Goal: Navigation & Orientation: Find specific page/section

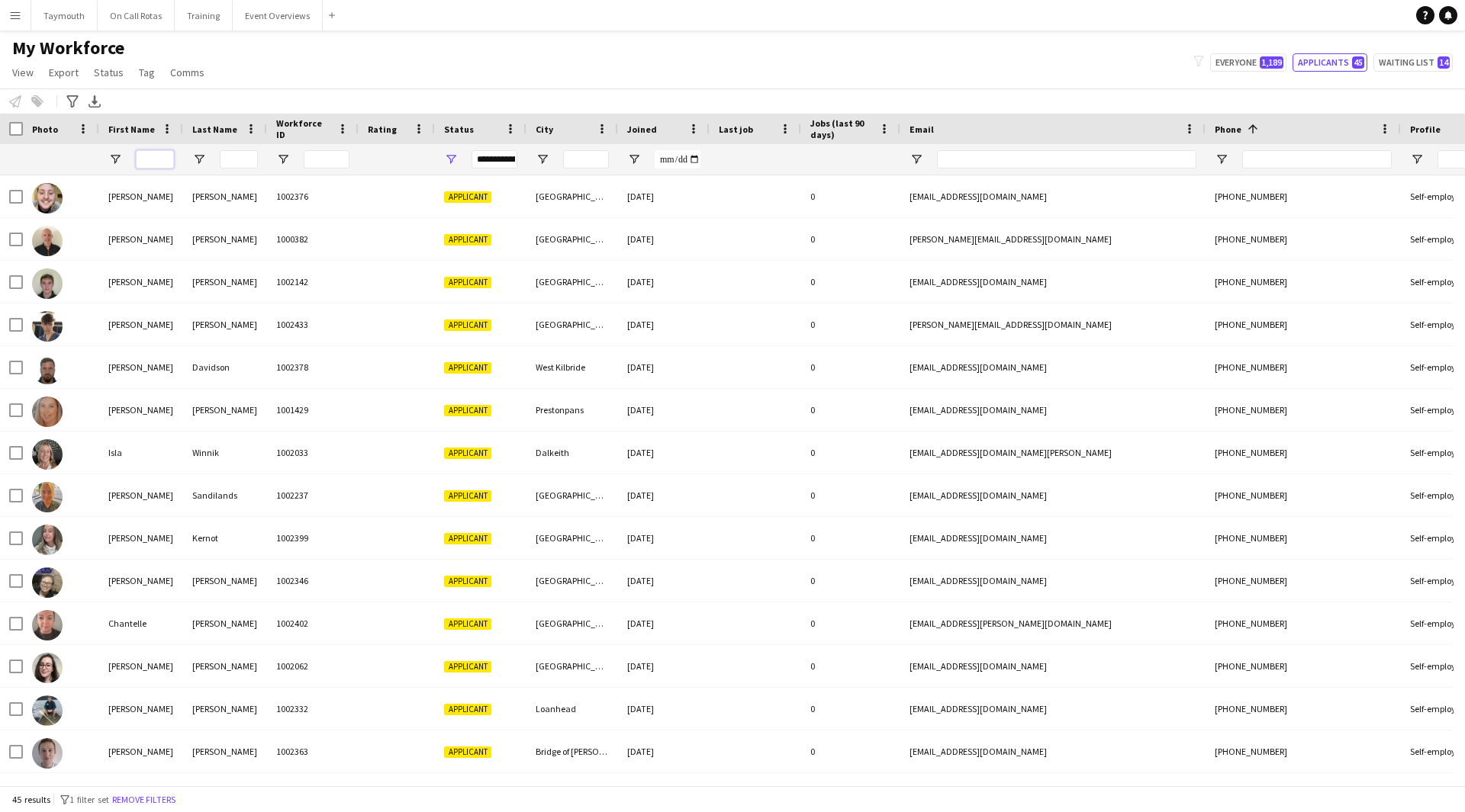
click at [151, 162] on input "First Name Filter Input" at bounding box center [155, 159] width 38 height 18
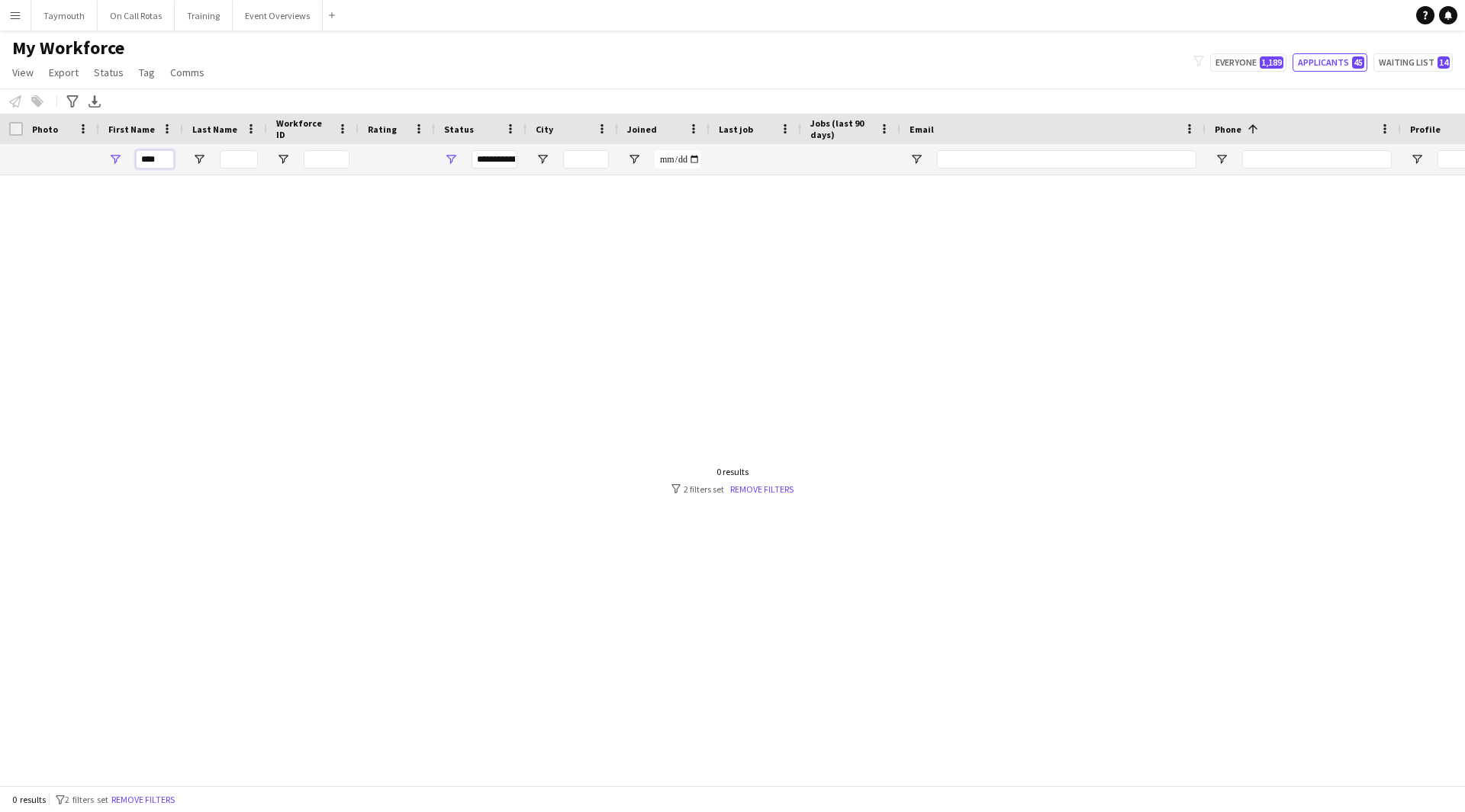
type input "****"
click at [453, 155] on span "Open Filter Menu" at bounding box center [451, 160] width 14 height 14
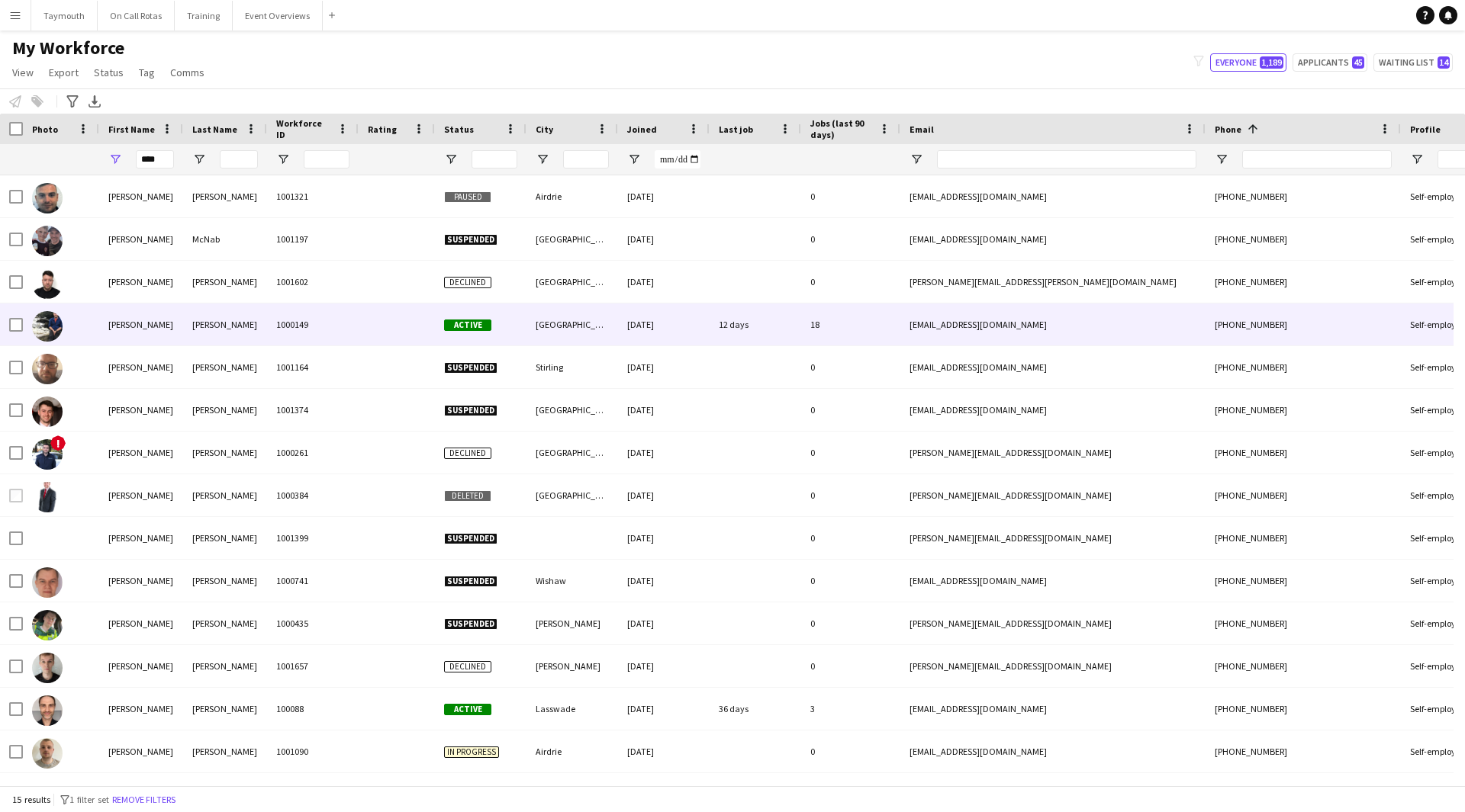
click at [159, 331] on div "[PERSON_NAME]" at bounding box center [142, 325] width 84 height 42
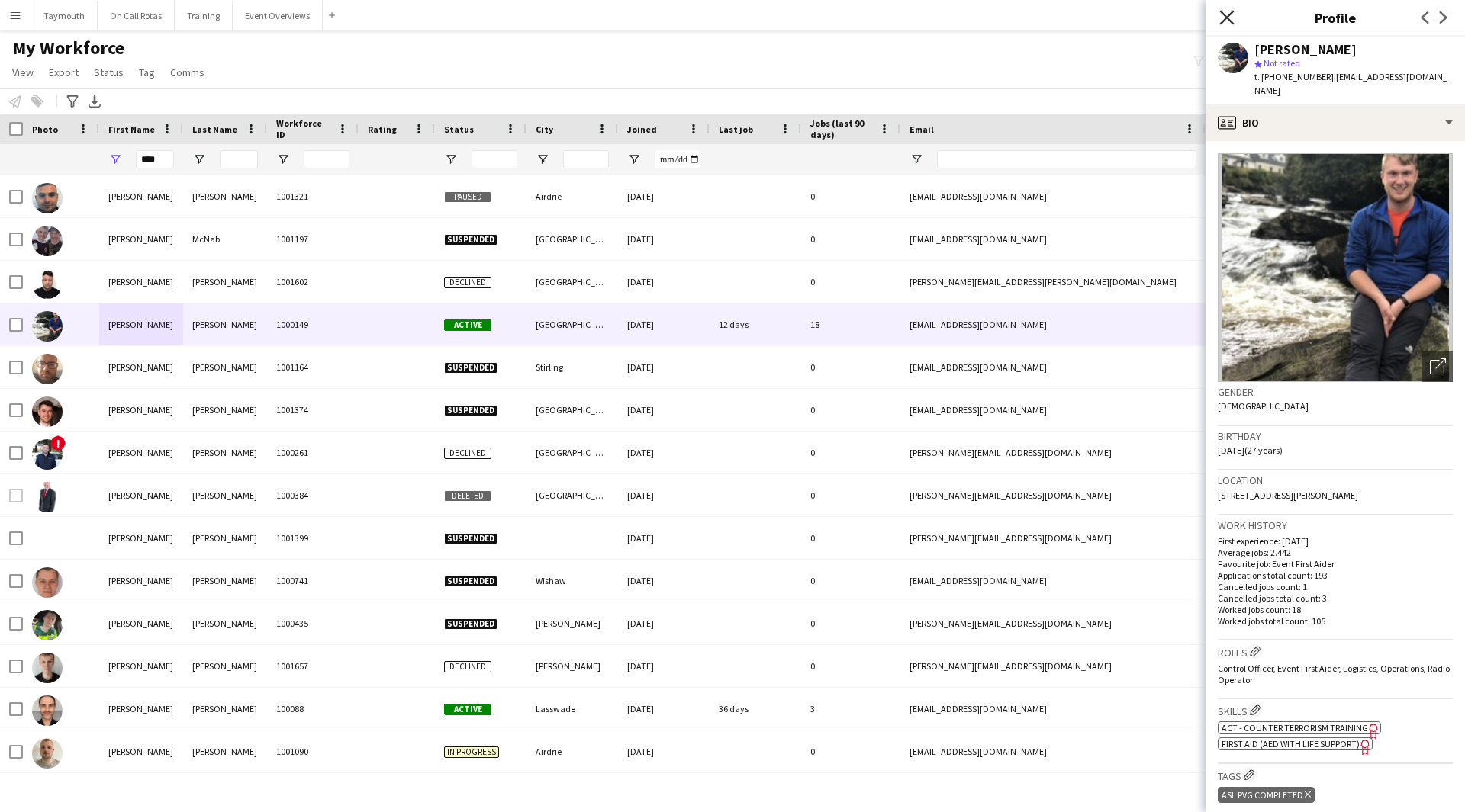
click at [1226, 12] on icon "Close pop-in" at bounding box center [1226, 17] width 15 height 15
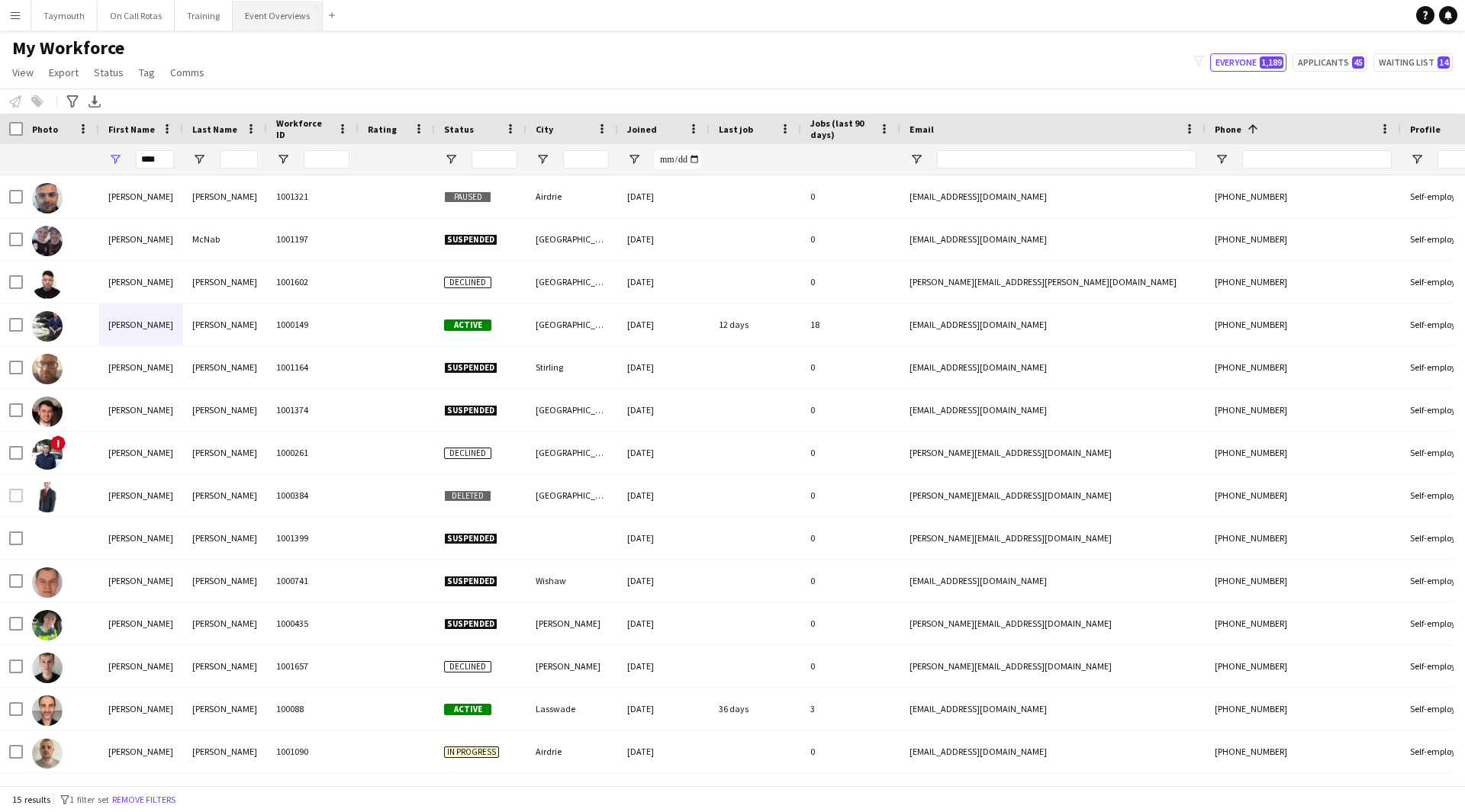
click at [288, 20] on button "Event Overviews Close" at bounding box center [277, 16] width 90 height 30
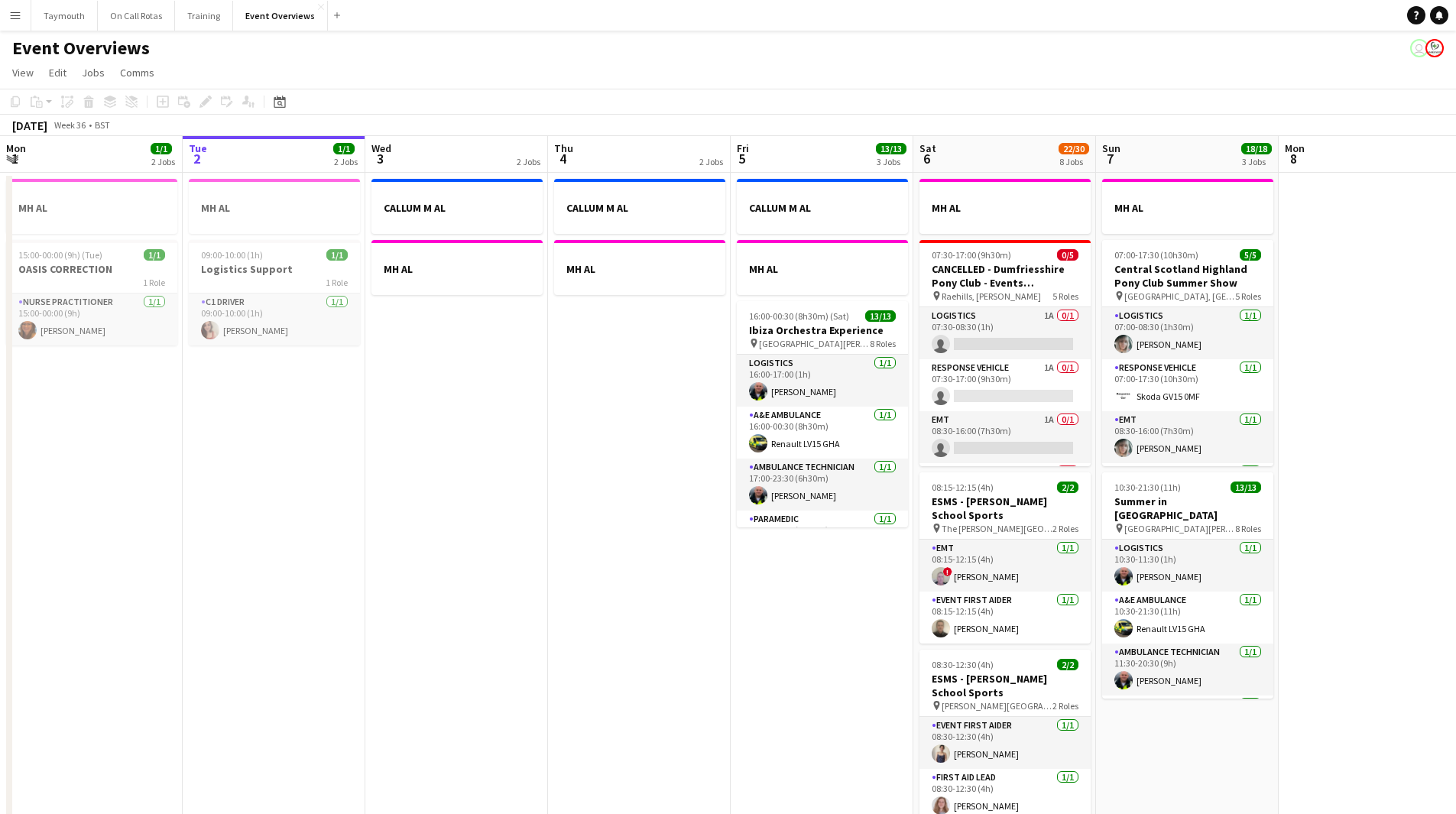
scroll to position [0, 371]
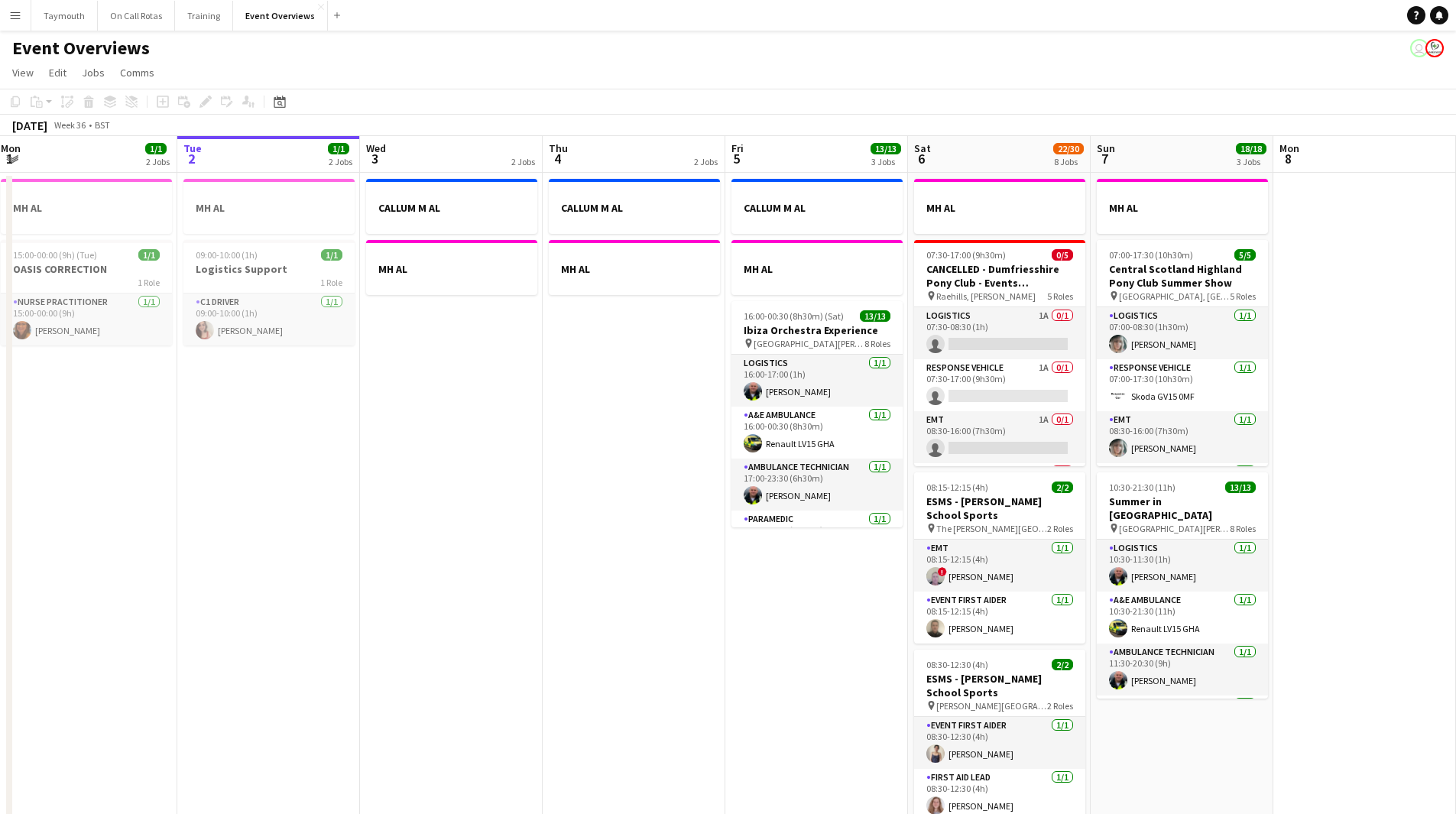
drag, startPoint x: 742, startPoint y: 614, endPoint x: -158, endPoint y: 544, distance: 902.7
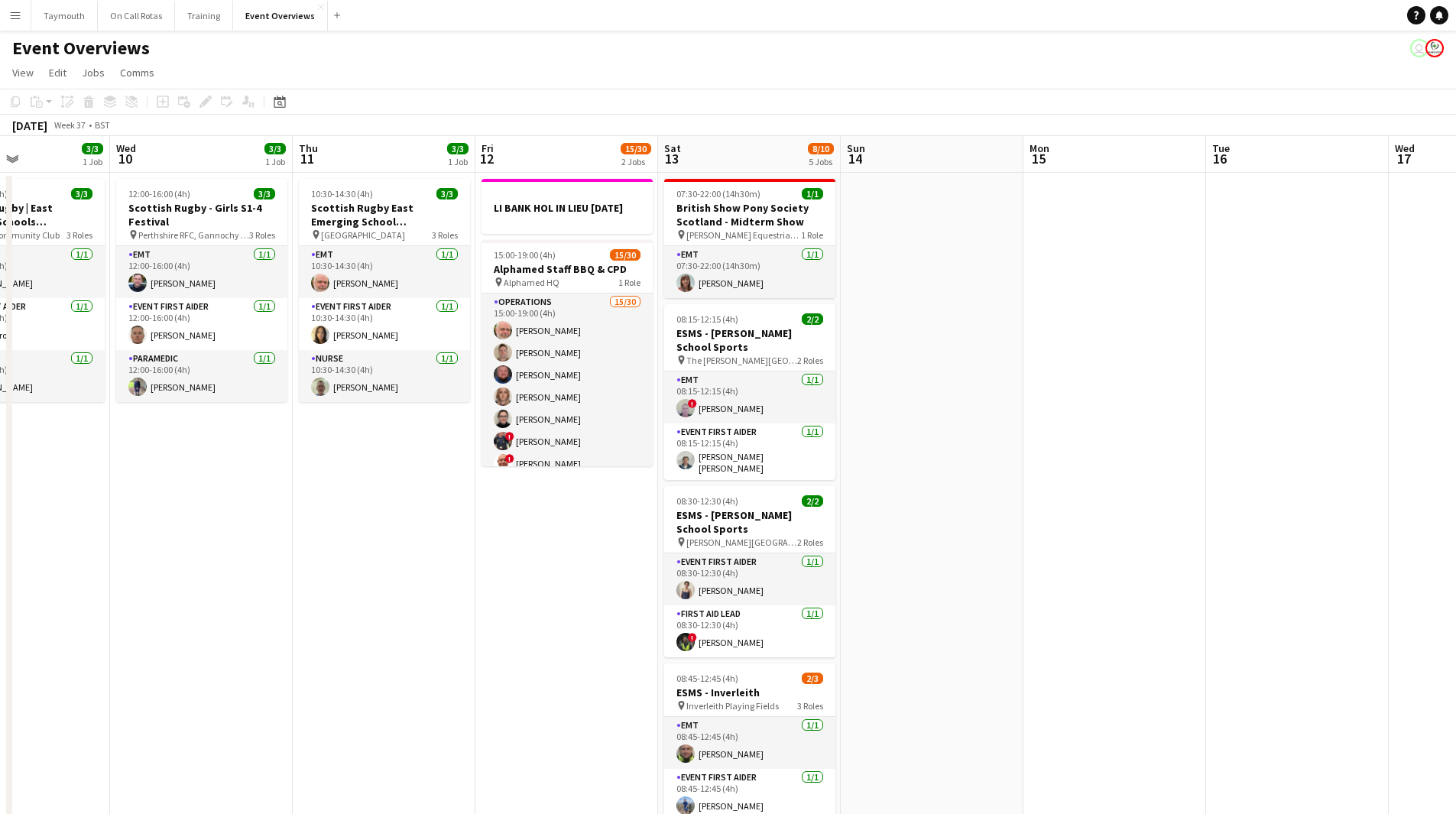
scroll to position [0, 437]
drag, startPoint x: 1085, startPoint y: 611, endPoint x: 296, endPoint y: 606, distance: 789.0
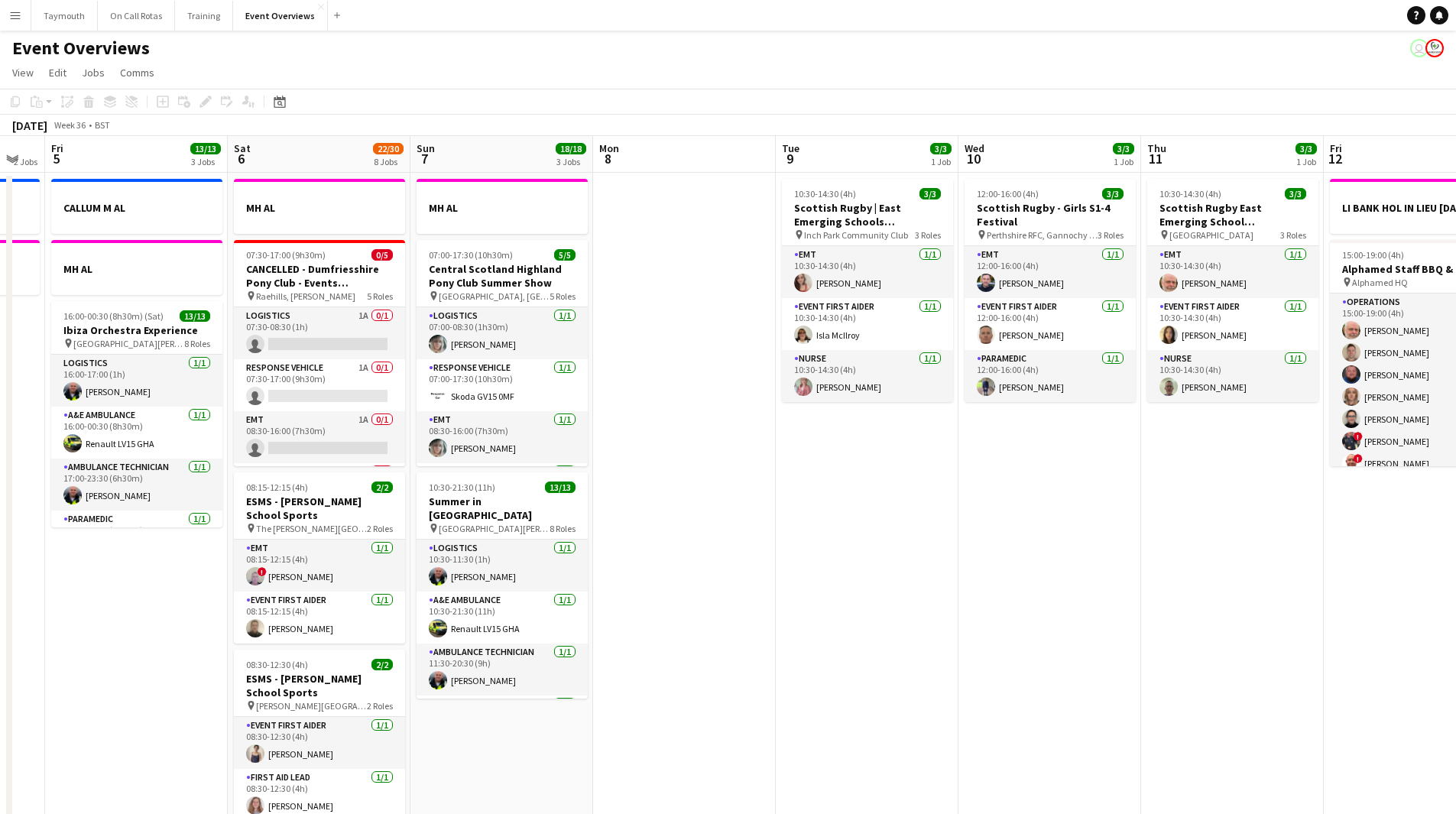
drag, startPoint x: 594, startPoint y: 583, endPoint x: 1467, endPoint y: 590, distance: 873.0
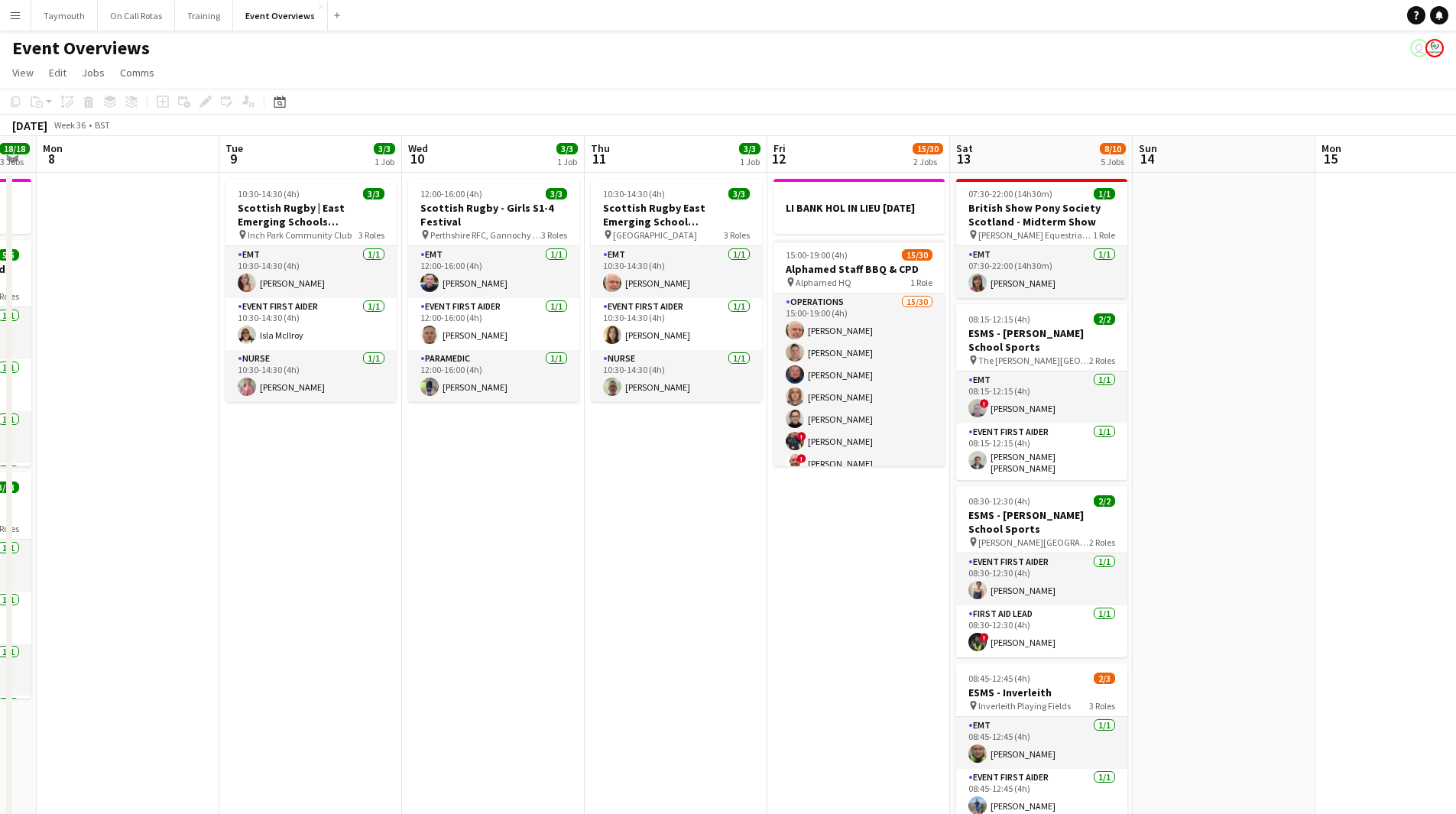
drag, startPoint x: 851, startPoint y: 590, endPoint x: 249, endPoint y: 584, distance: 602.0
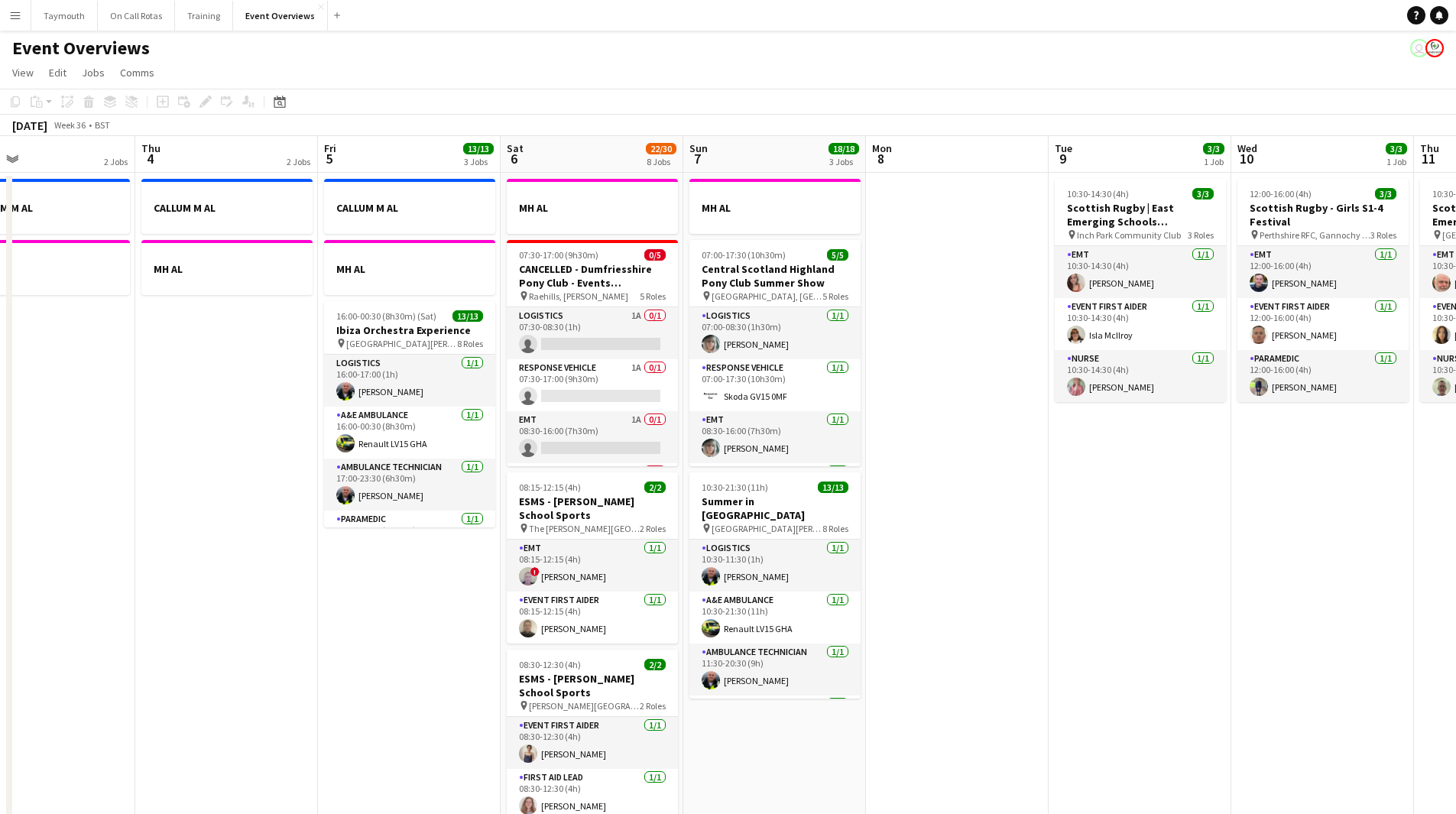
drag, startPoint x: 306, startPoint y: 507, endPoint x: 1135, endPoint y: 537, distance: 829.5
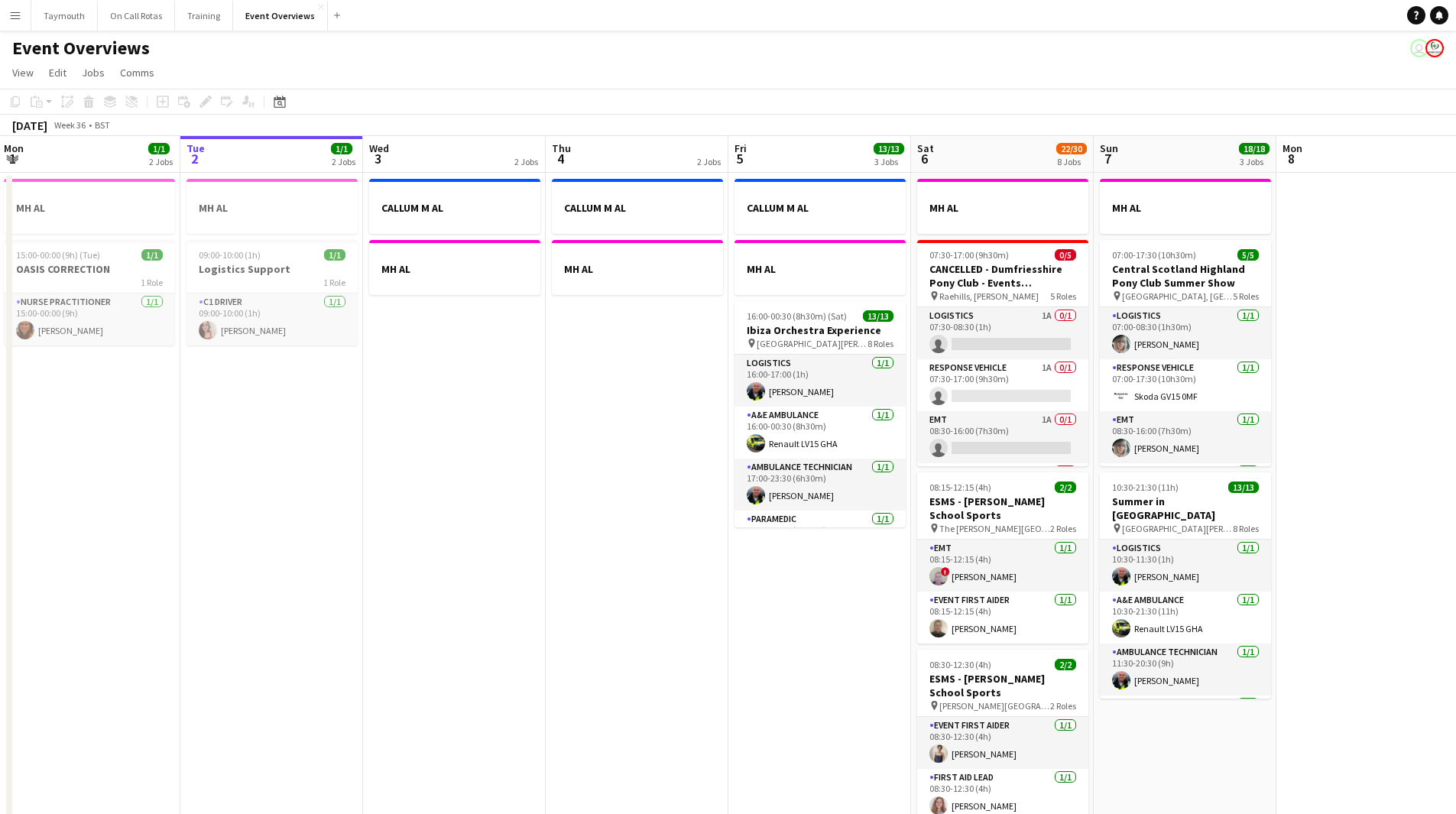
drag, startPoint x: 1053, startPoint y: 534, endPoint x: 1452, endPoint y: 535, distance: 399.0
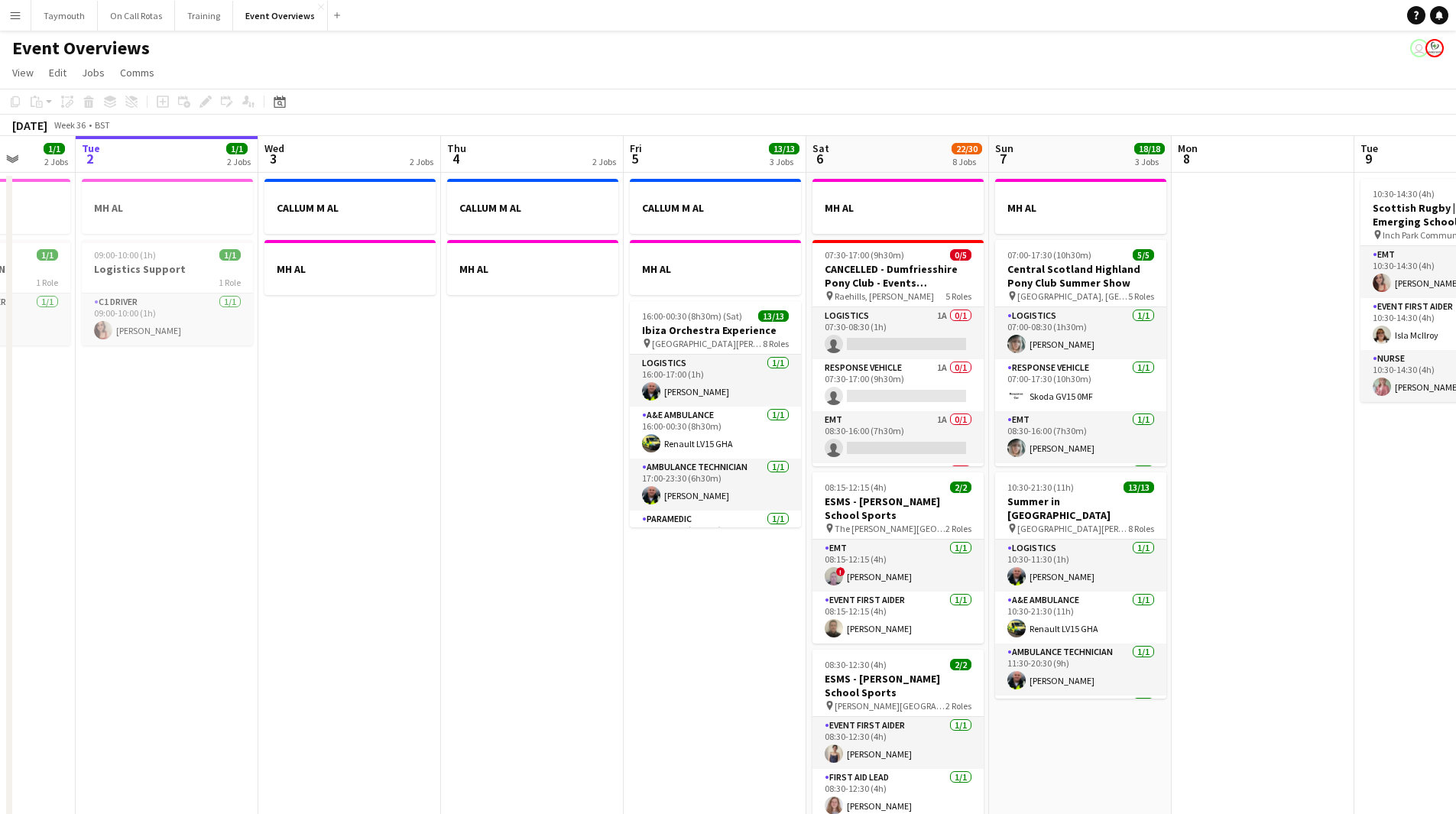
scroll to position [0, 564]
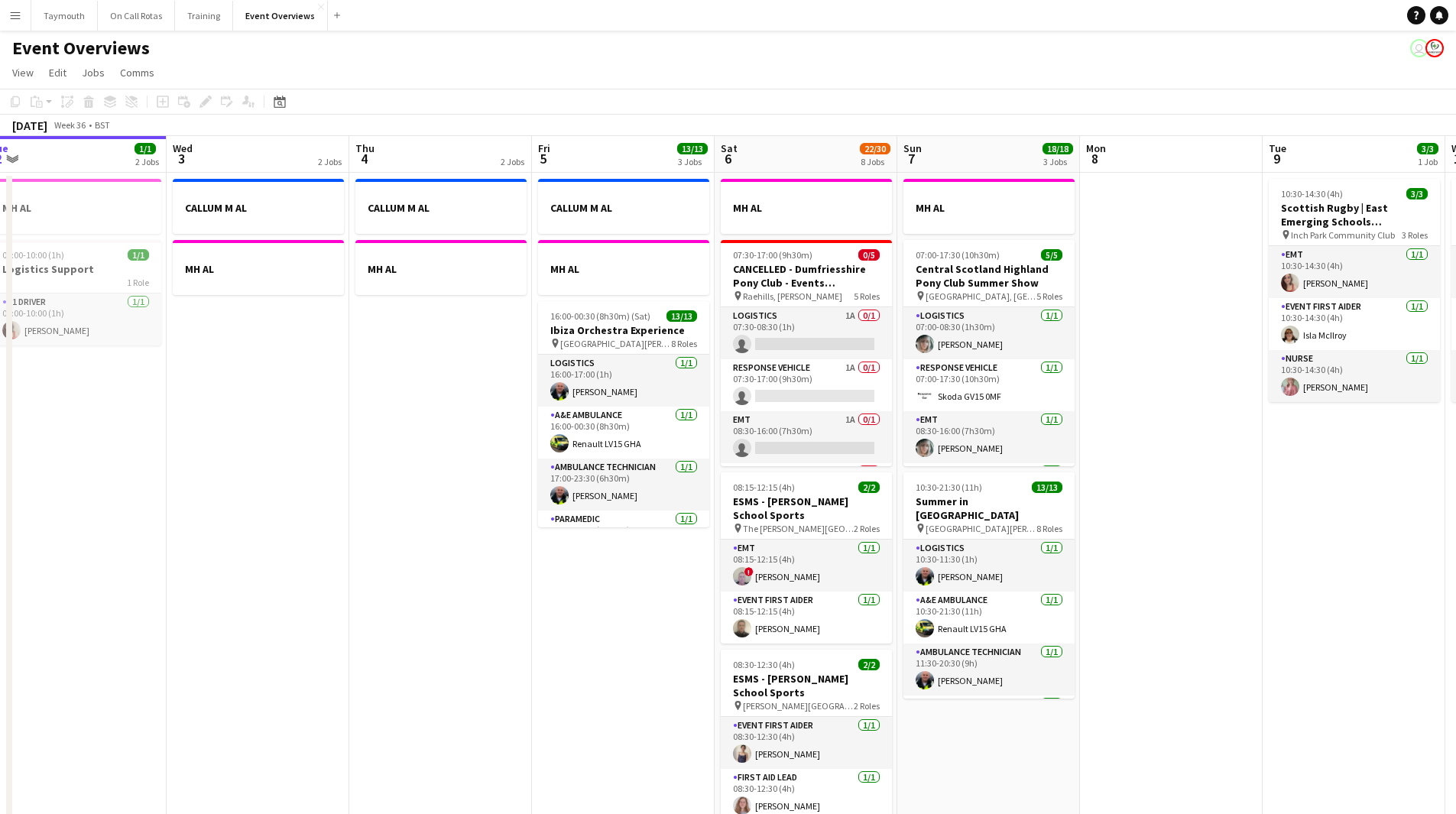
drag, startPoint x: 629, startPoint y: 495, endPoint x: 264, endPoint y: 497, distance: 365.0
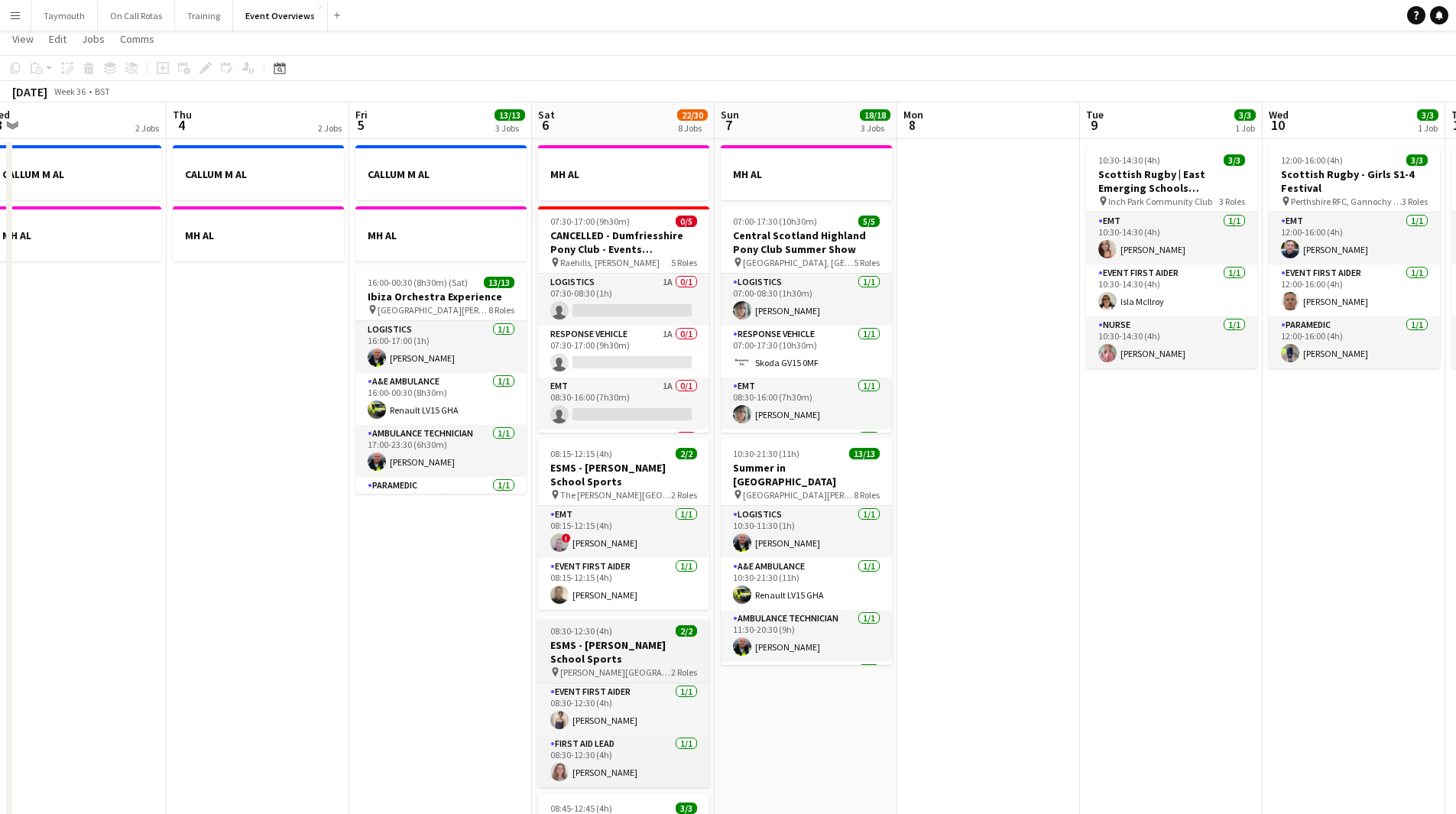
scroll to position [0, 0]
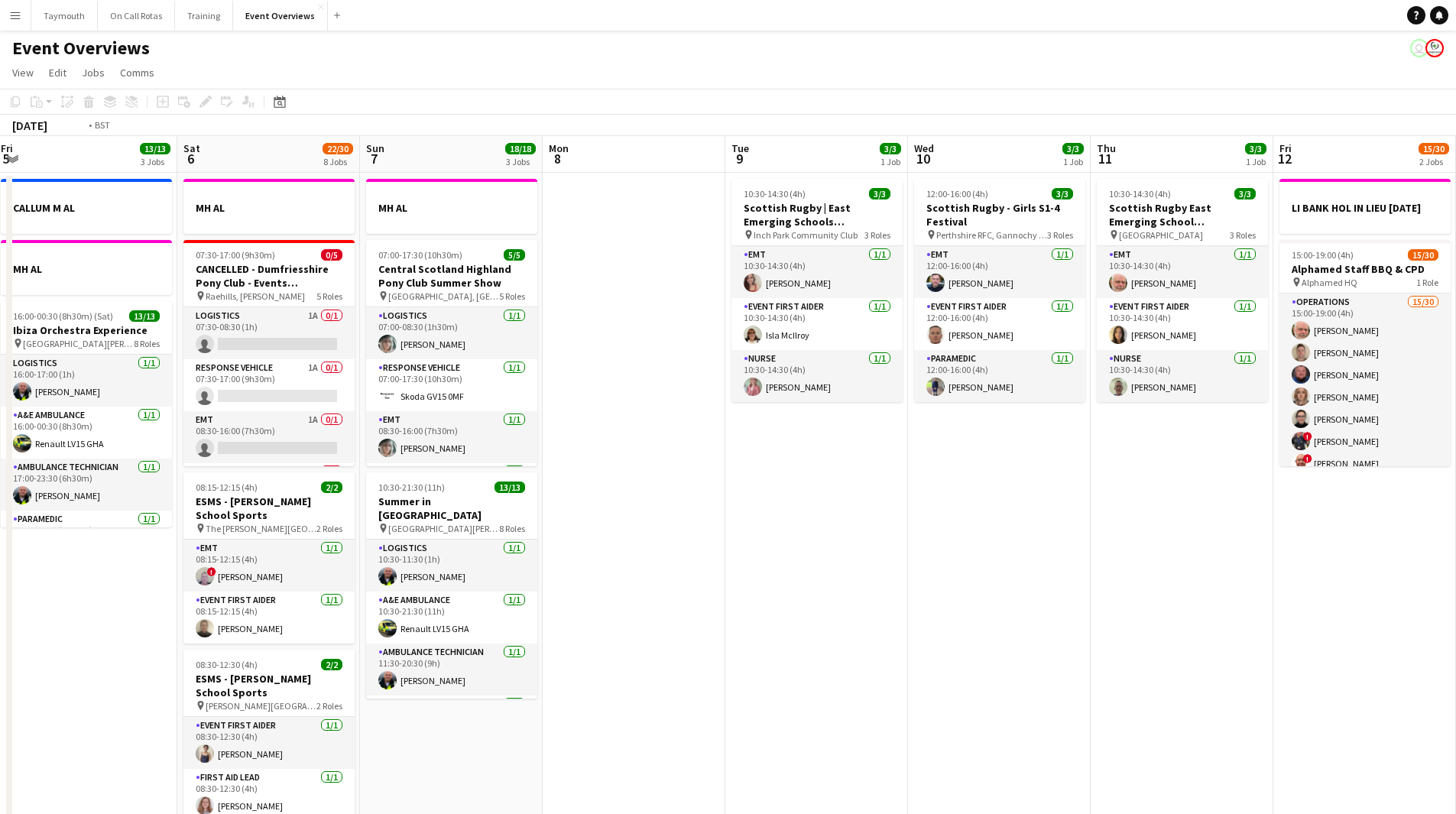
drag, startPoint x: 1101, startPoint y: 503, endPoint x: 83, endPoint y: 553, distance: 1019.2
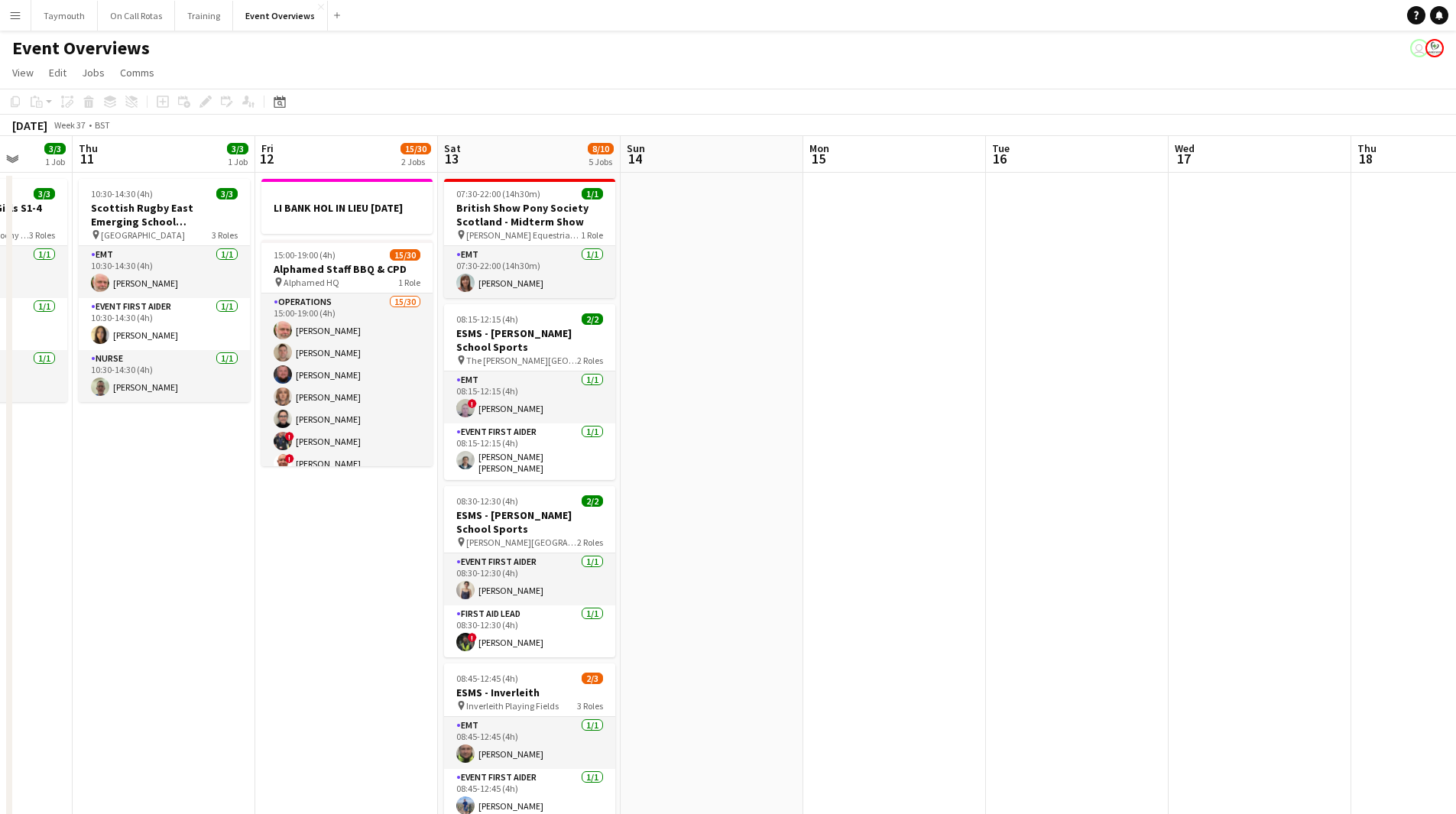
scroll to position [0, 477]
click at [558, 196] on div "07:30-22:00 (14h30m) 1/1" at bounding box center [529, 193] width 172 height 11
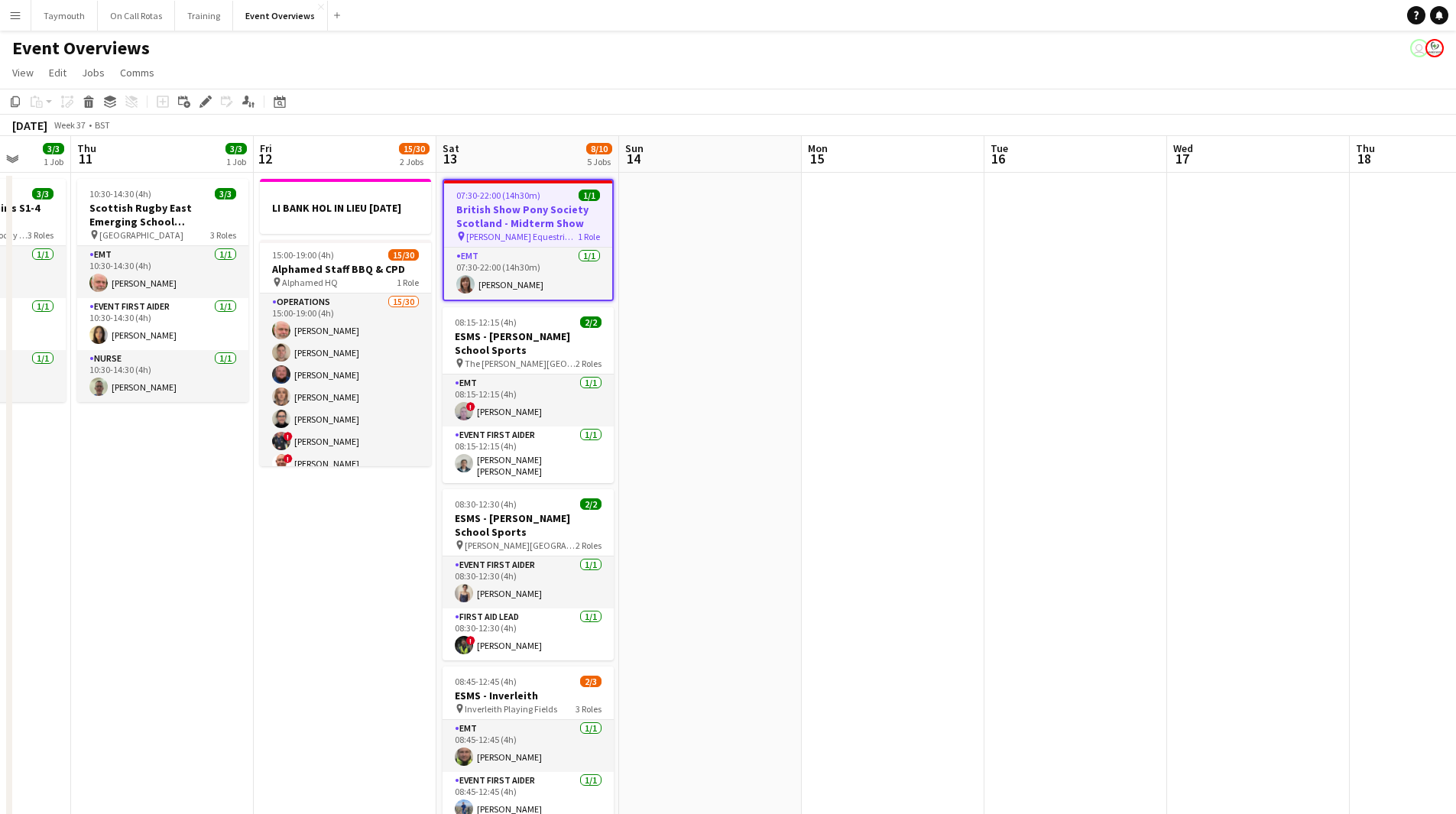
click at [206, 100] on icon at bounding box center [206, 102] width 9 height 9
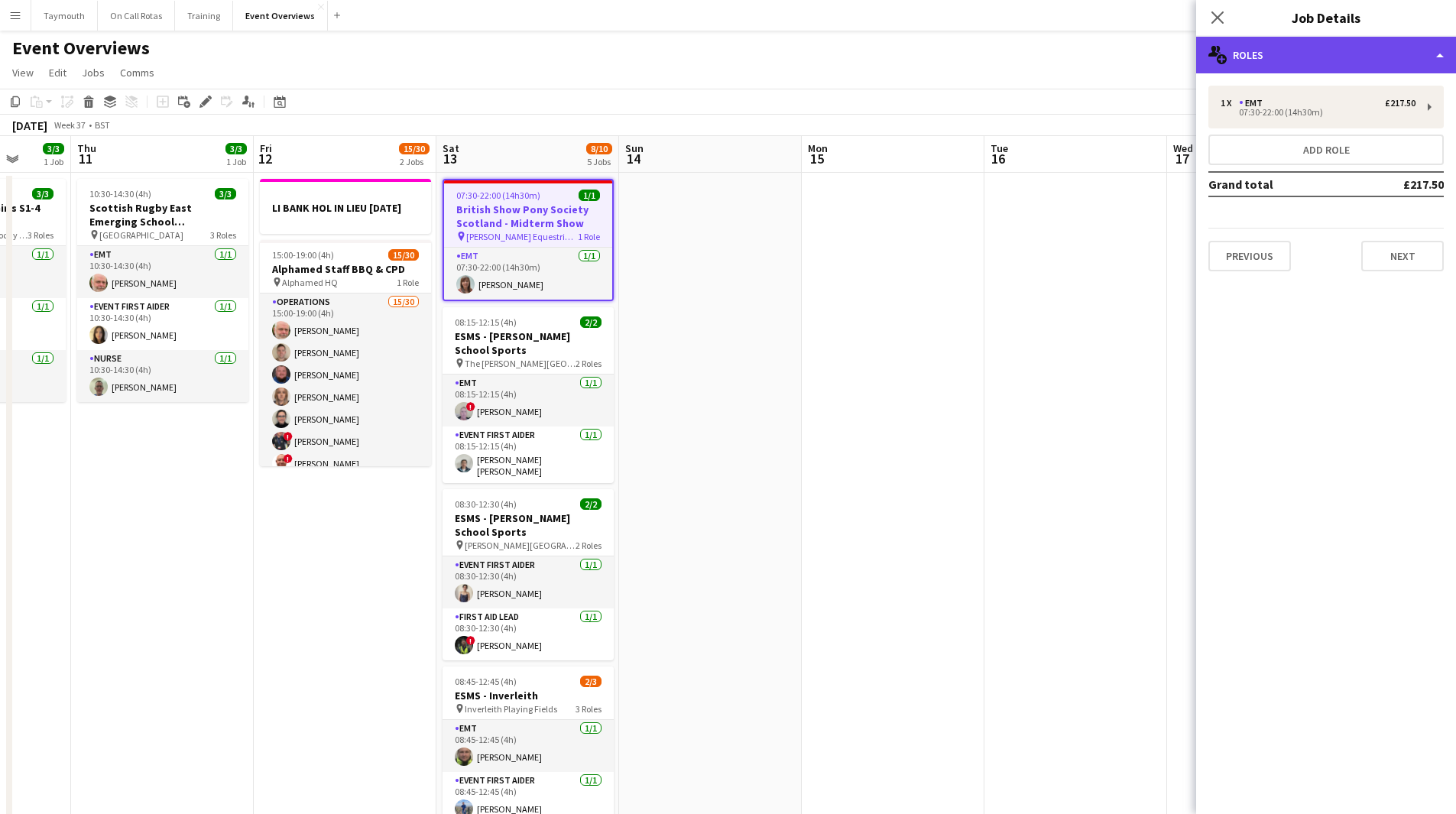
click at [1382, 65] on div "multiple-users-add Roles" at bounding box center [1326, 55] width 260 height 37
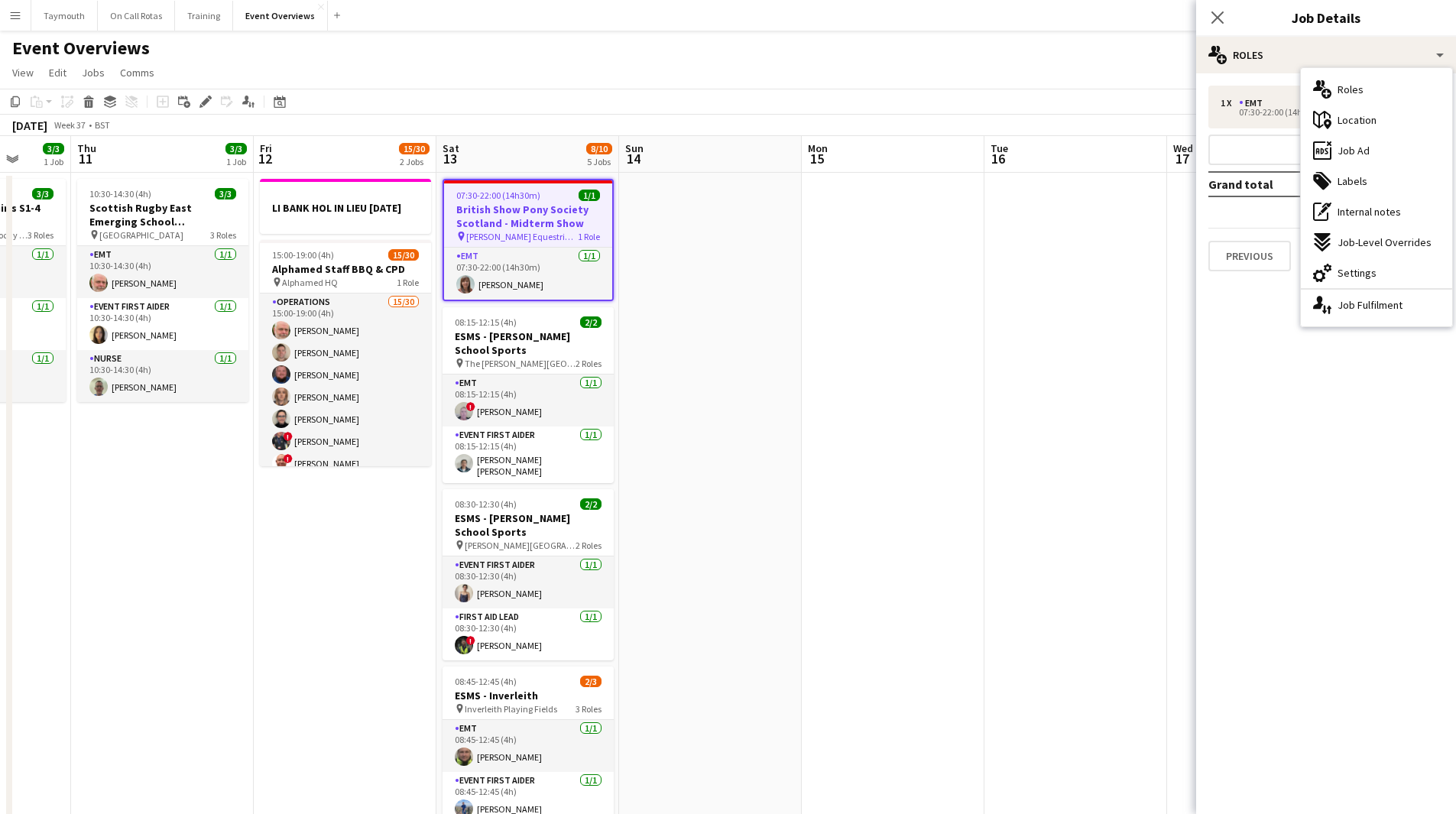
drag, startPoint x: 1407, startPoint y: 263, endPoint x: 1403, endPoint y: 207, distance: 56.1
click at [1406, 263] on div "cog-double-3 Settings" at bounding box center [1376, 272] width 151 height 31
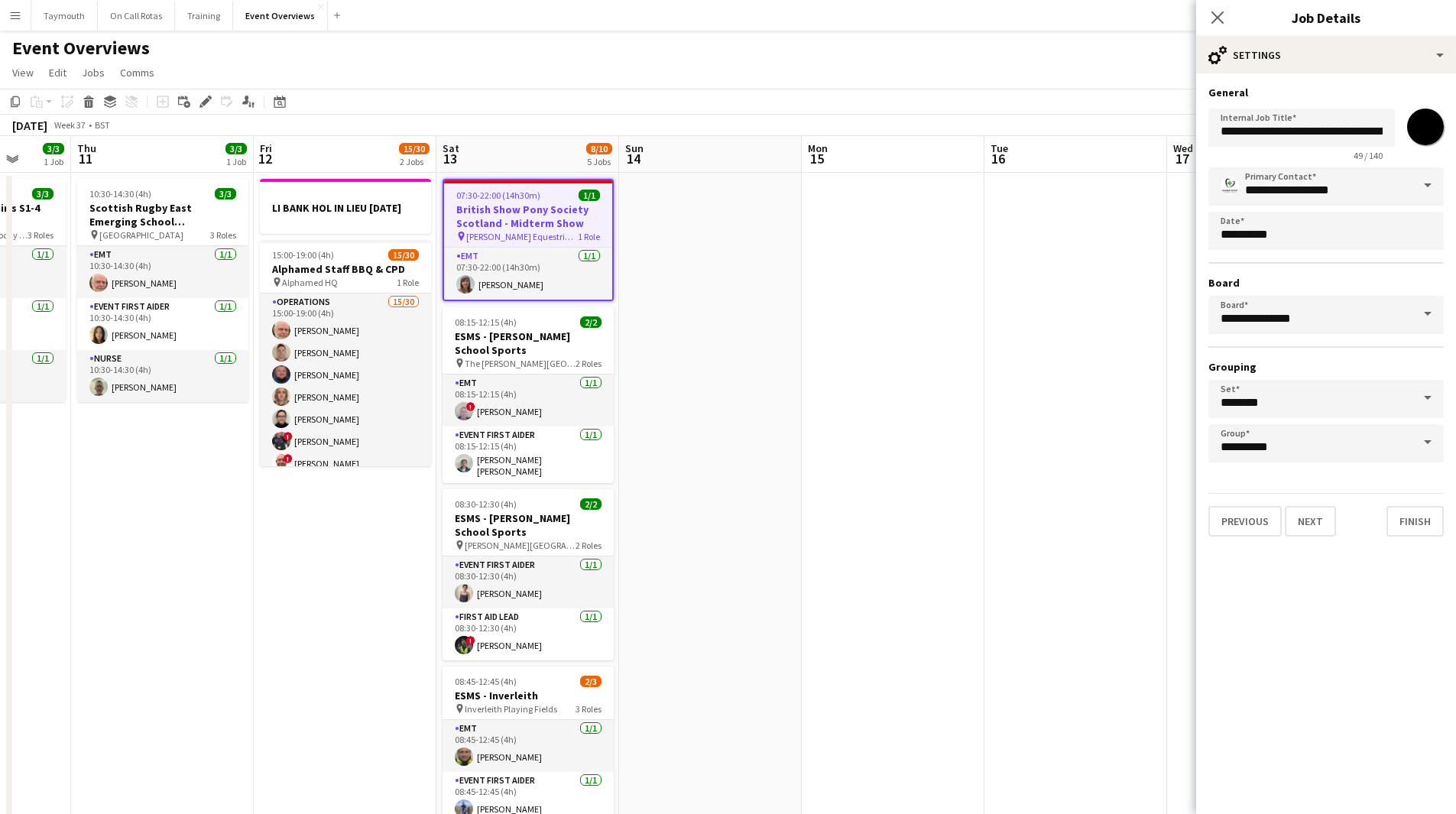
click at [1417, 132] on input "*******" at bounding box center [1425, 127] width 55 height 55
type input "*******"
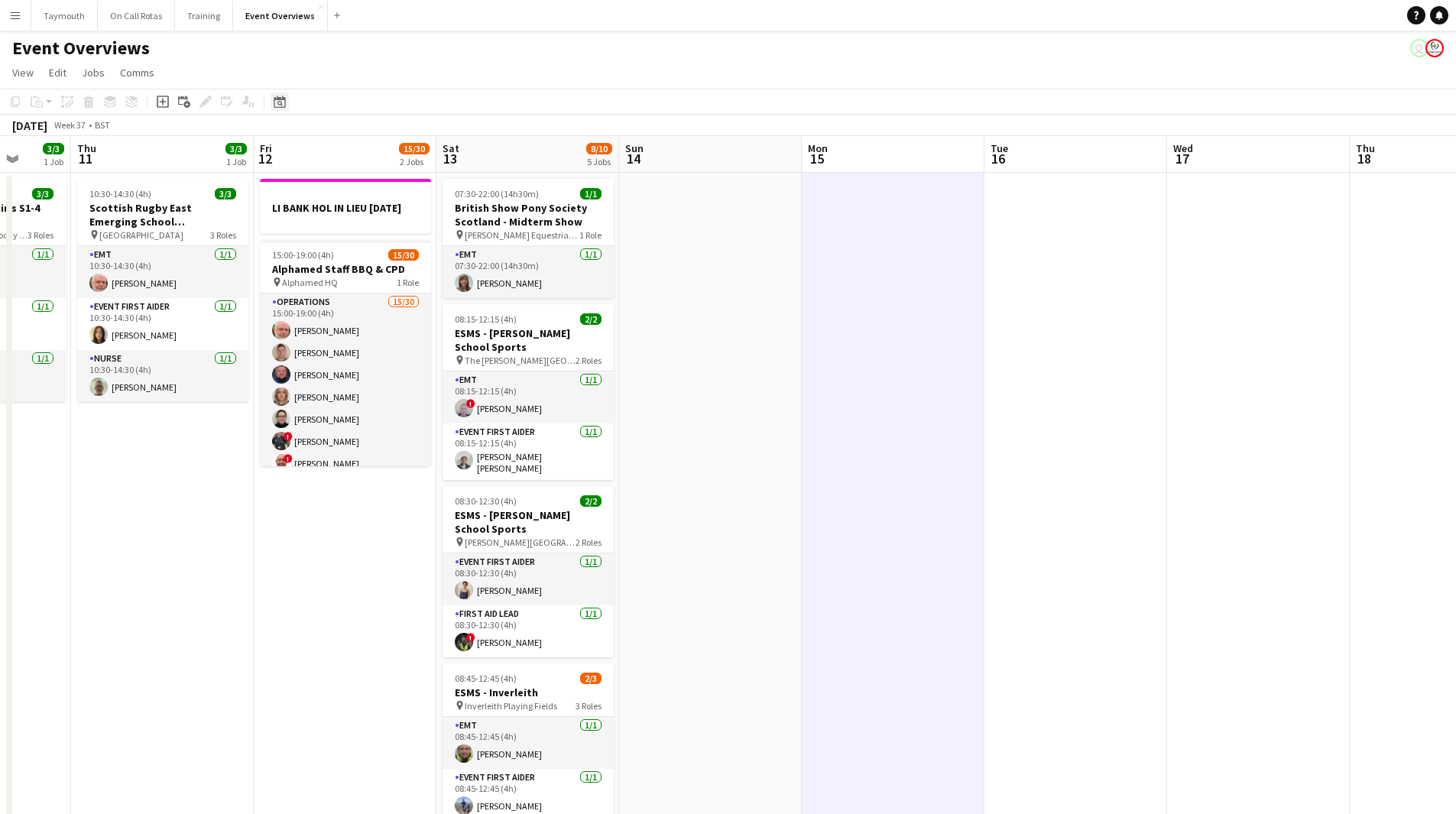
click at [286, 98] on div "Date picker" at bounding box center [279, 102] width 18 height 18
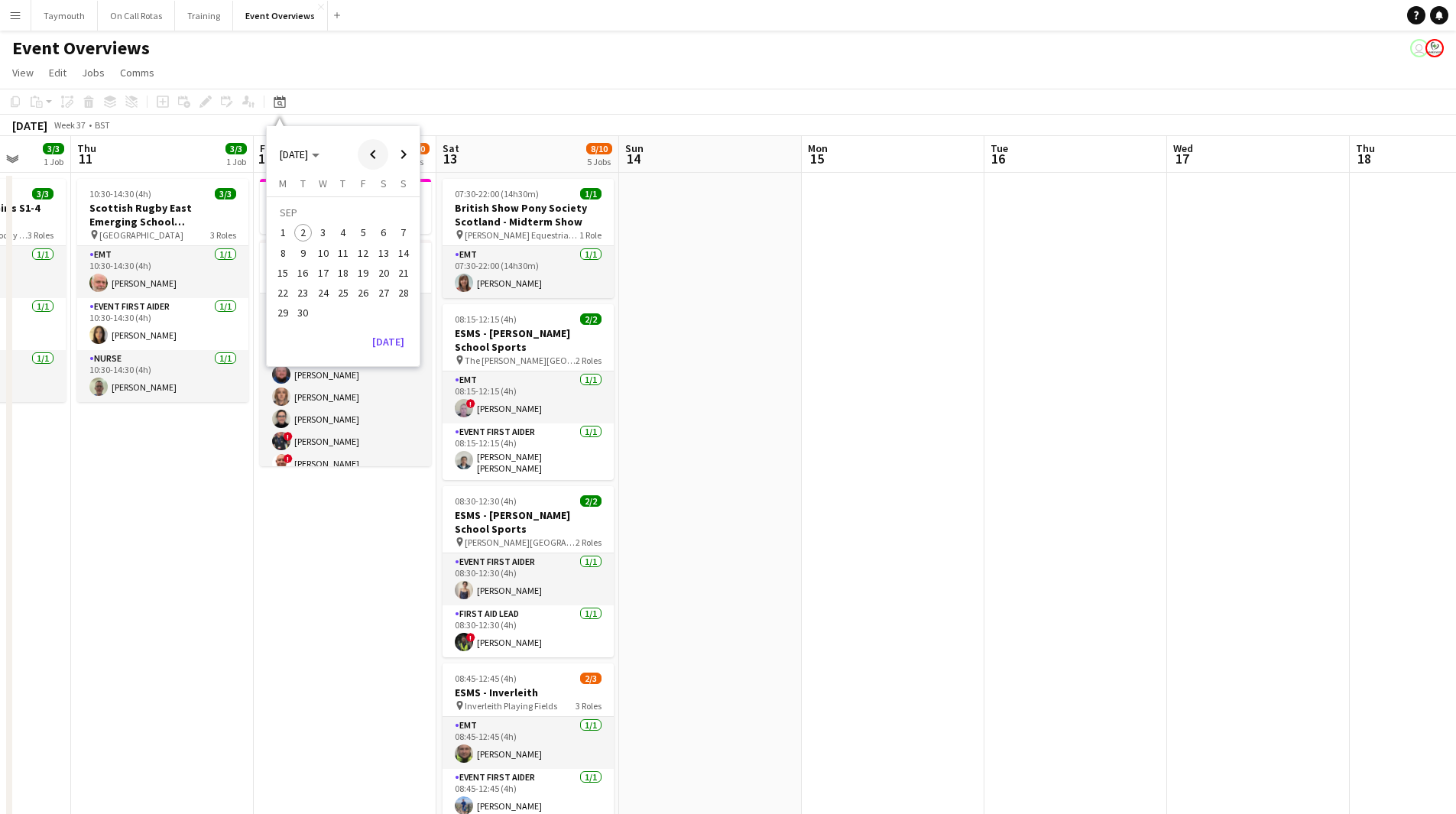
click at [378, 157] on span "Previous month" at bounding box center [373, 154] width 31 height 31
click at [368, 212] on span "1" at bounding box center [362, 214] width 18 height 21
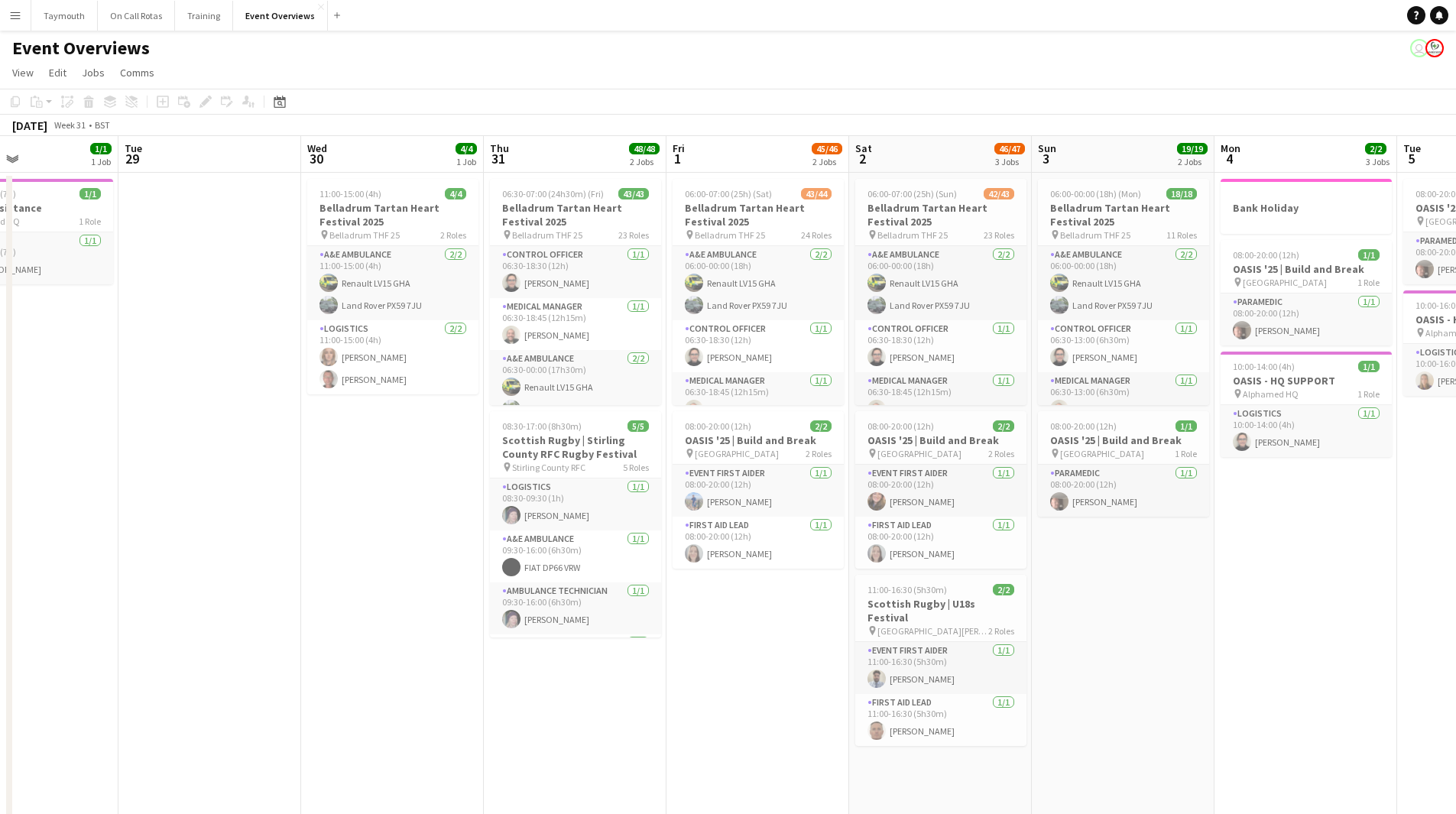
scroll to position [0, 426]
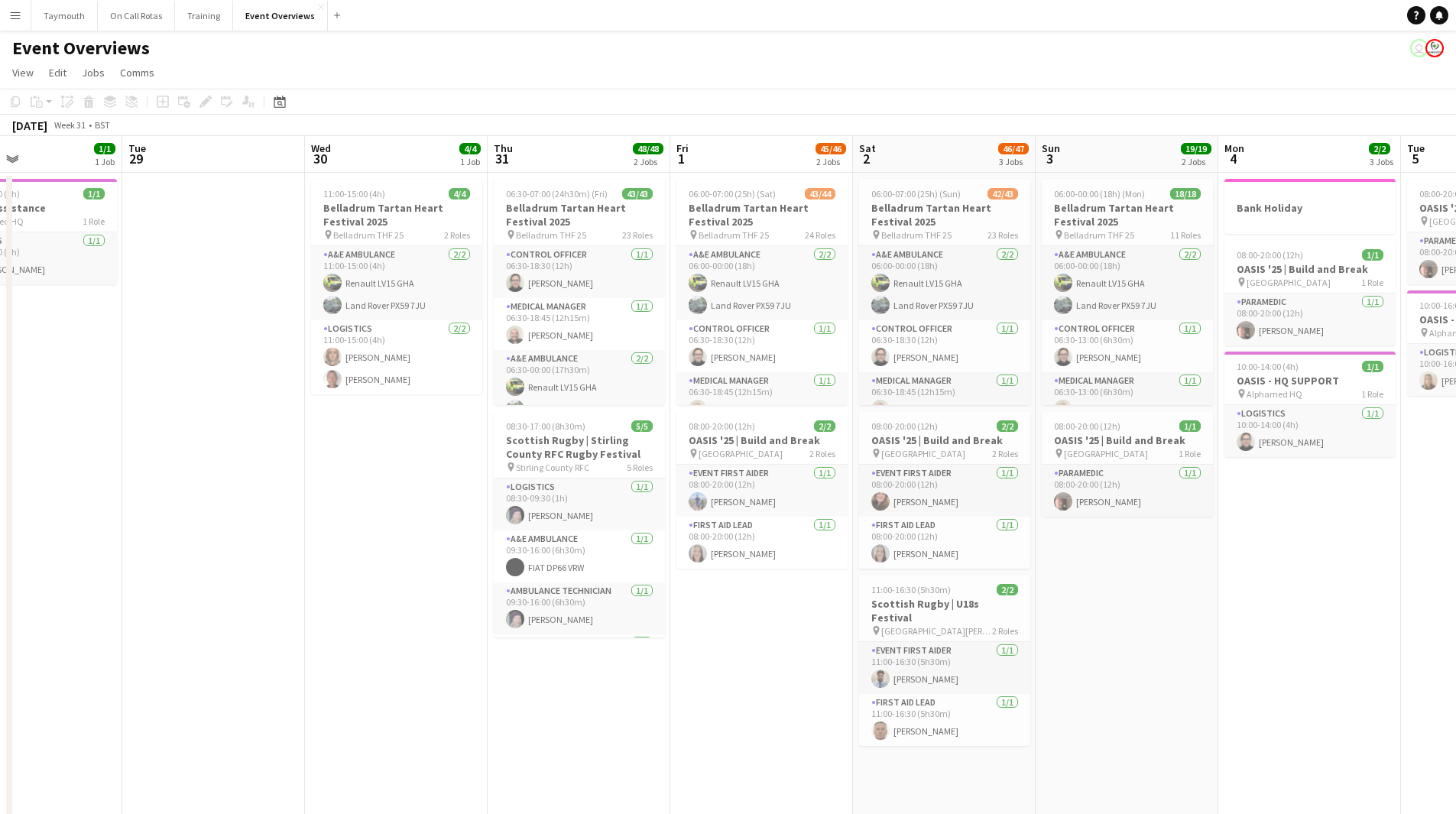
drag, startPoint x: 158, startPoint y: 489, endPoint x: 440, endPoint y: 514, distance: 283.1
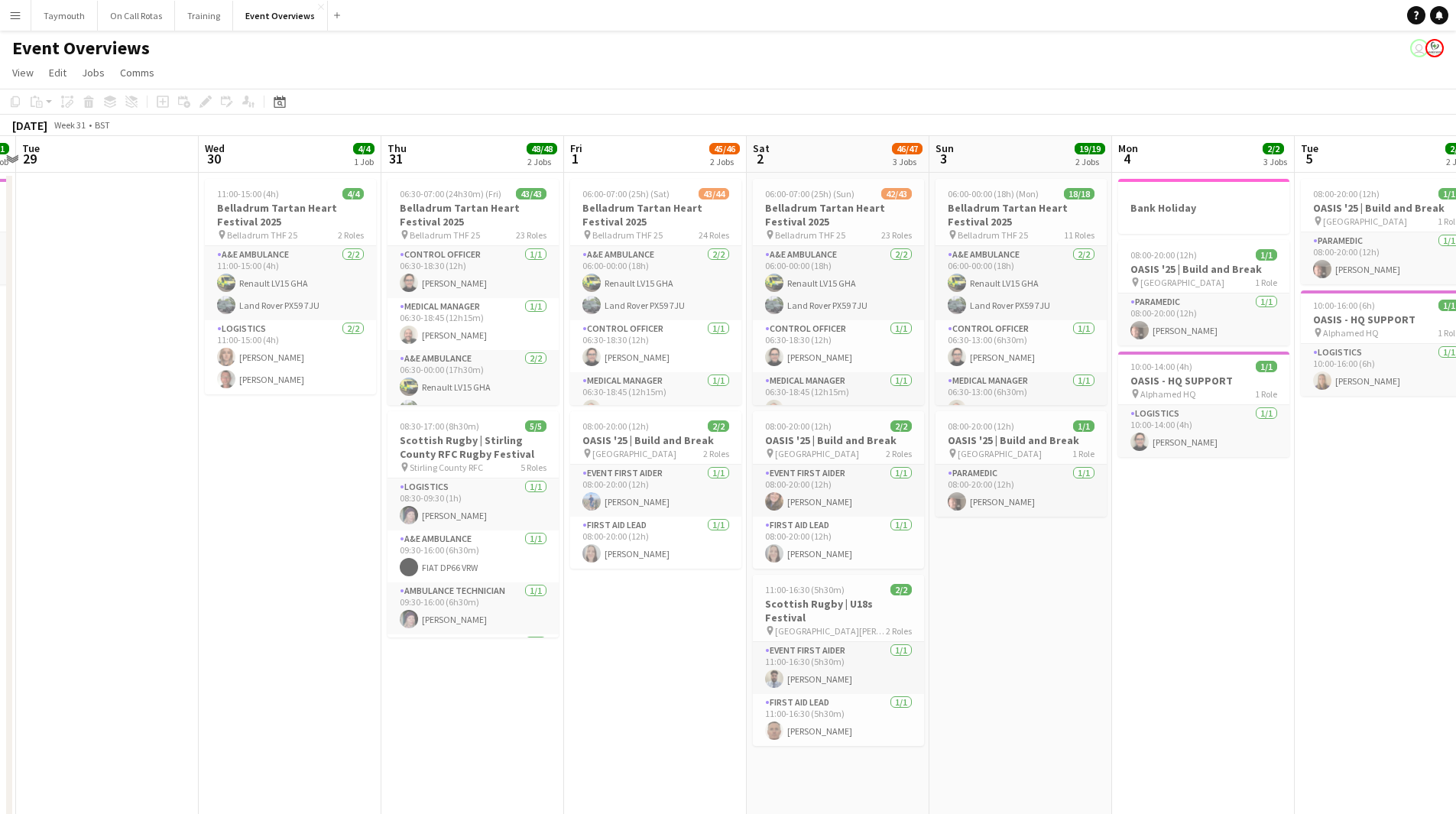
scroll to position [0, 577]
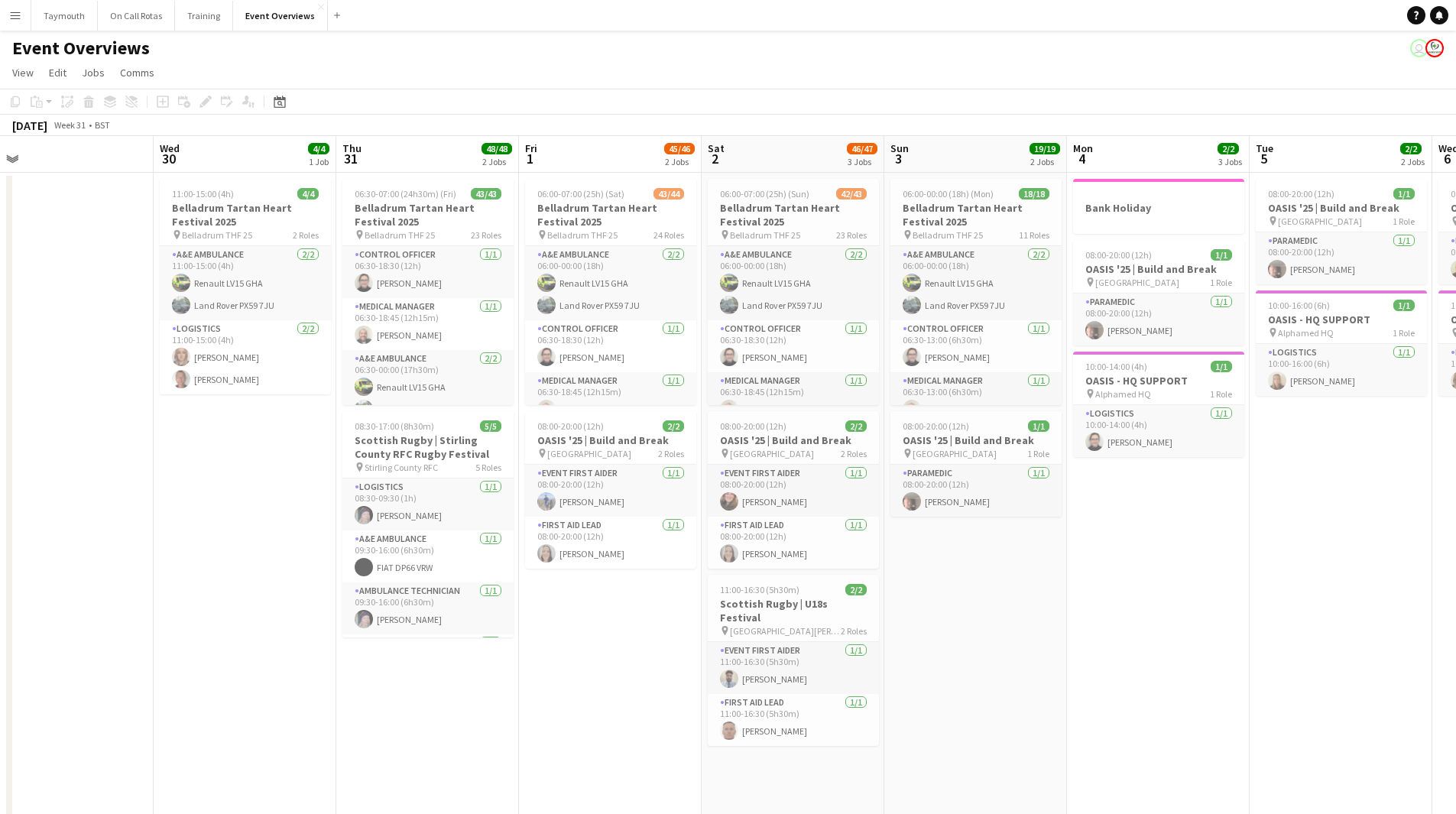
drag, startPoint x: 440, startPoint y: 514, endPoint x: 106, endPoint y: 520, distance: 334.1
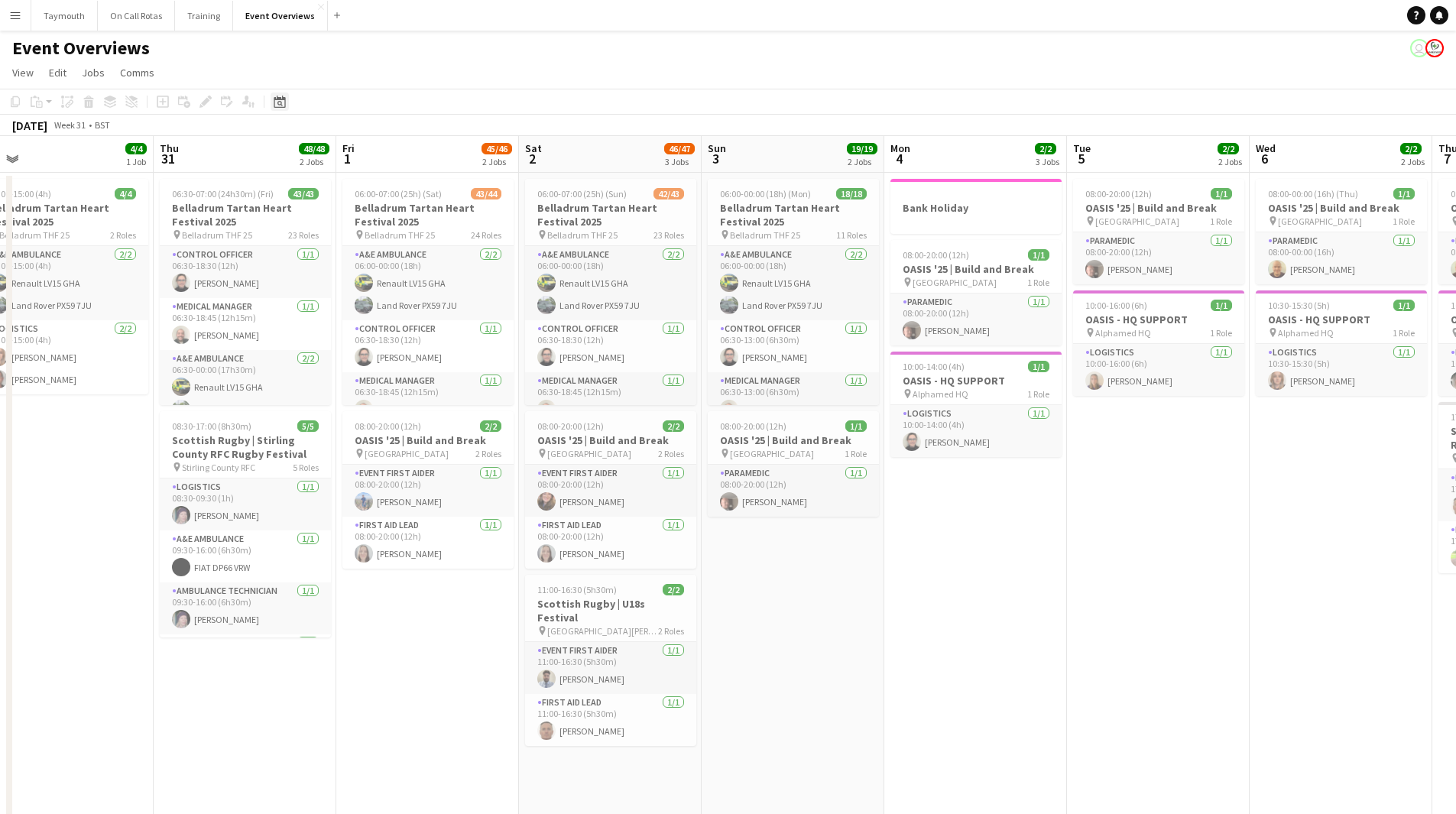
click at [285, 103] on icon "Date picker" at bounding box center [280, 102] width 12 height 12
click at [371, 158] on span "Previous month" at bounding box center [373, 154] width 31 height 31
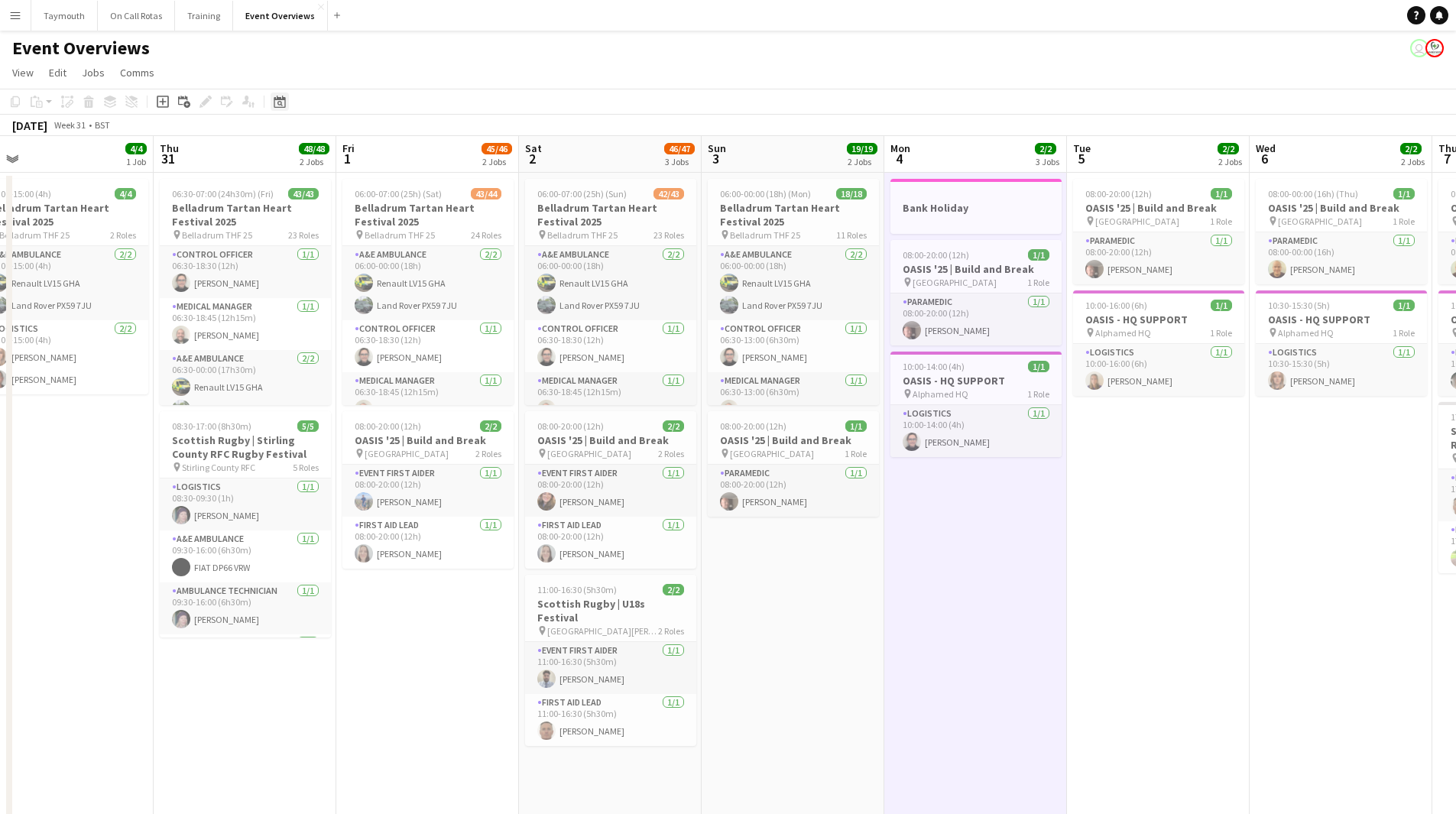
click at [277, 102] on icon "Date picker" at bounding box center [280, 102] width 12 height 12
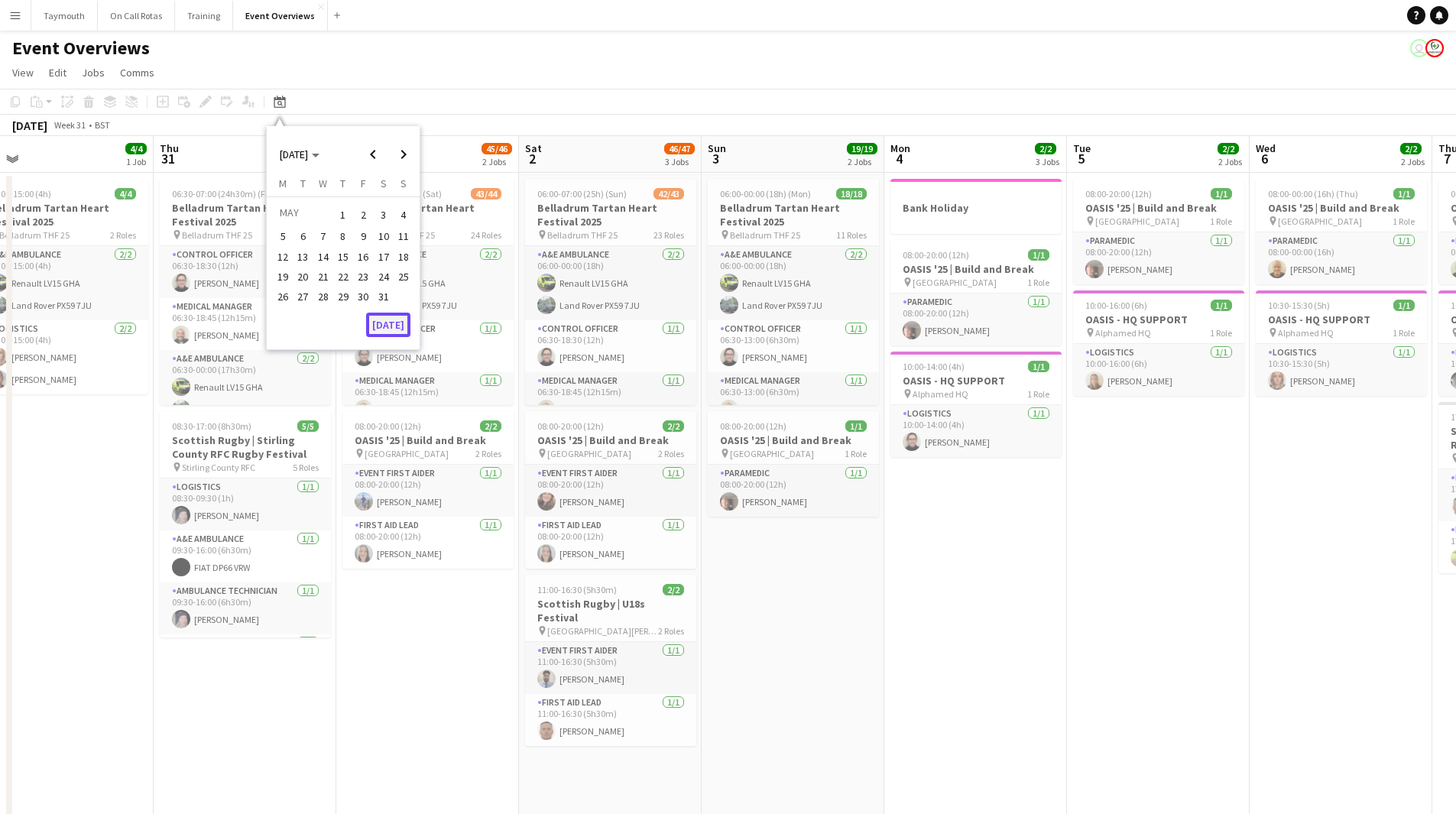
click at [398, 328] on button "[DATE]" at bounding box center [388, 325] width 45 height 25
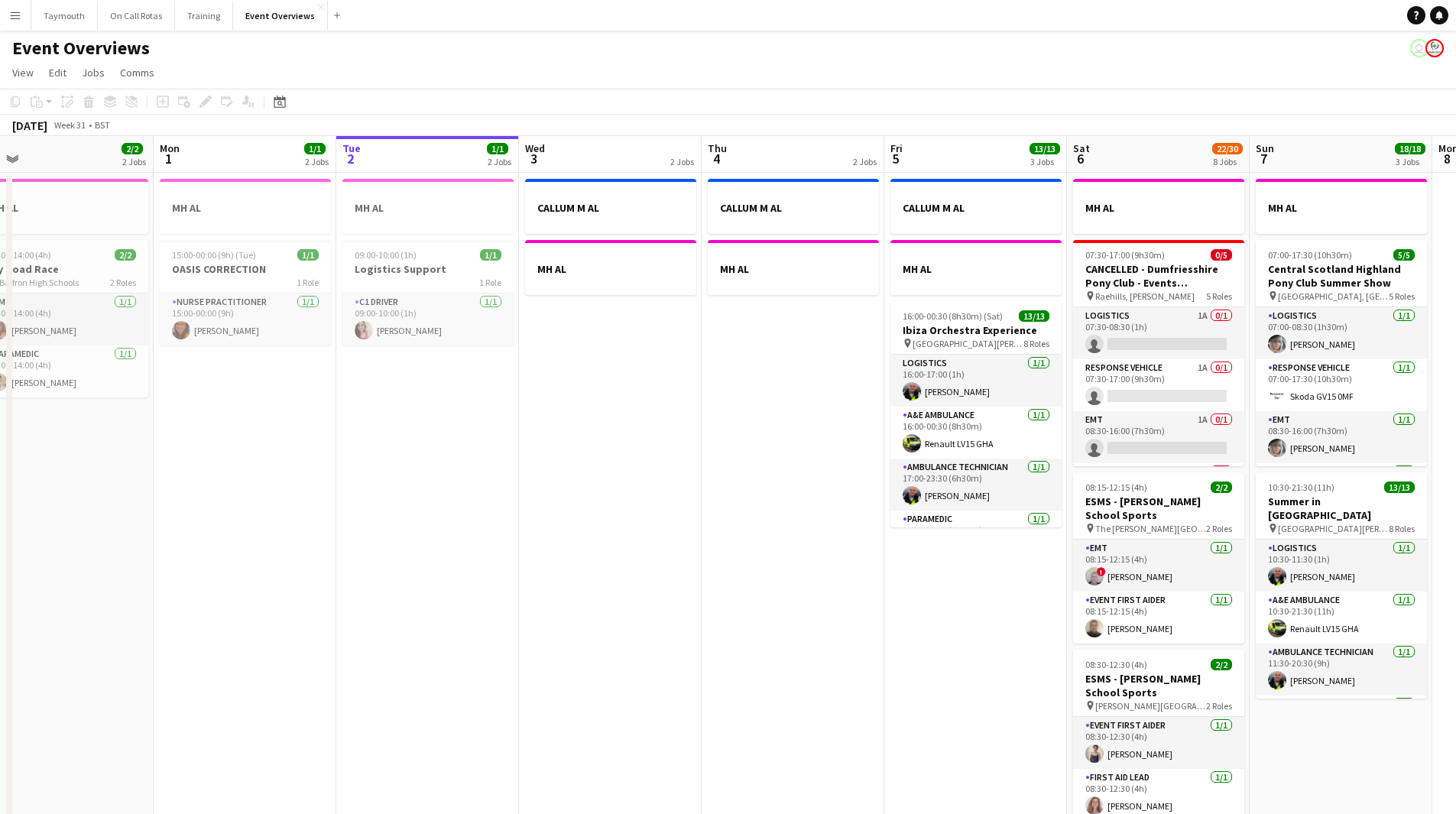
scroll to position [0, 526]
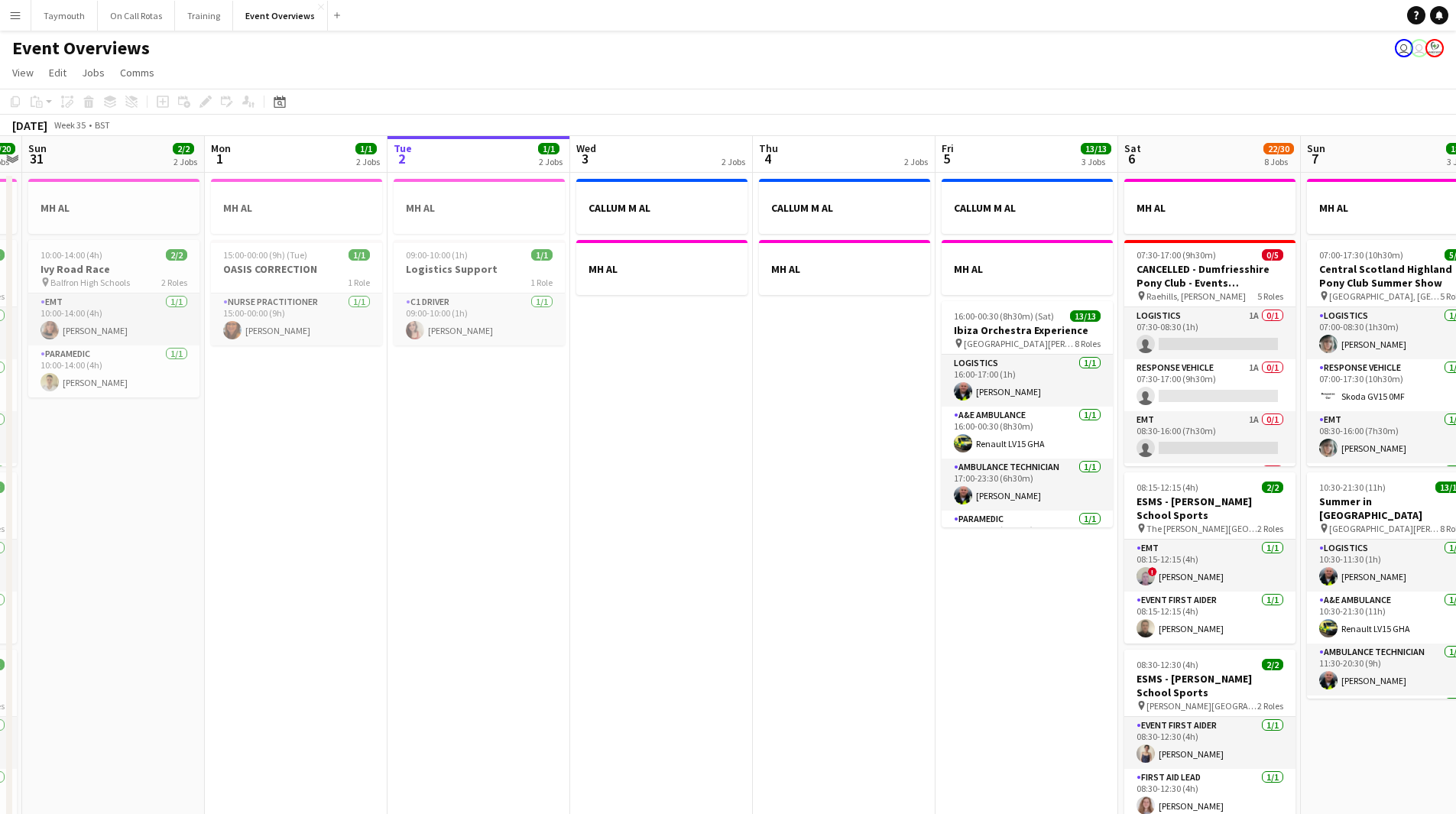
drag, startPoint x: 838, startPoint y: 520, endPoint x: 264, endPoint y: 539, distance: 574.3
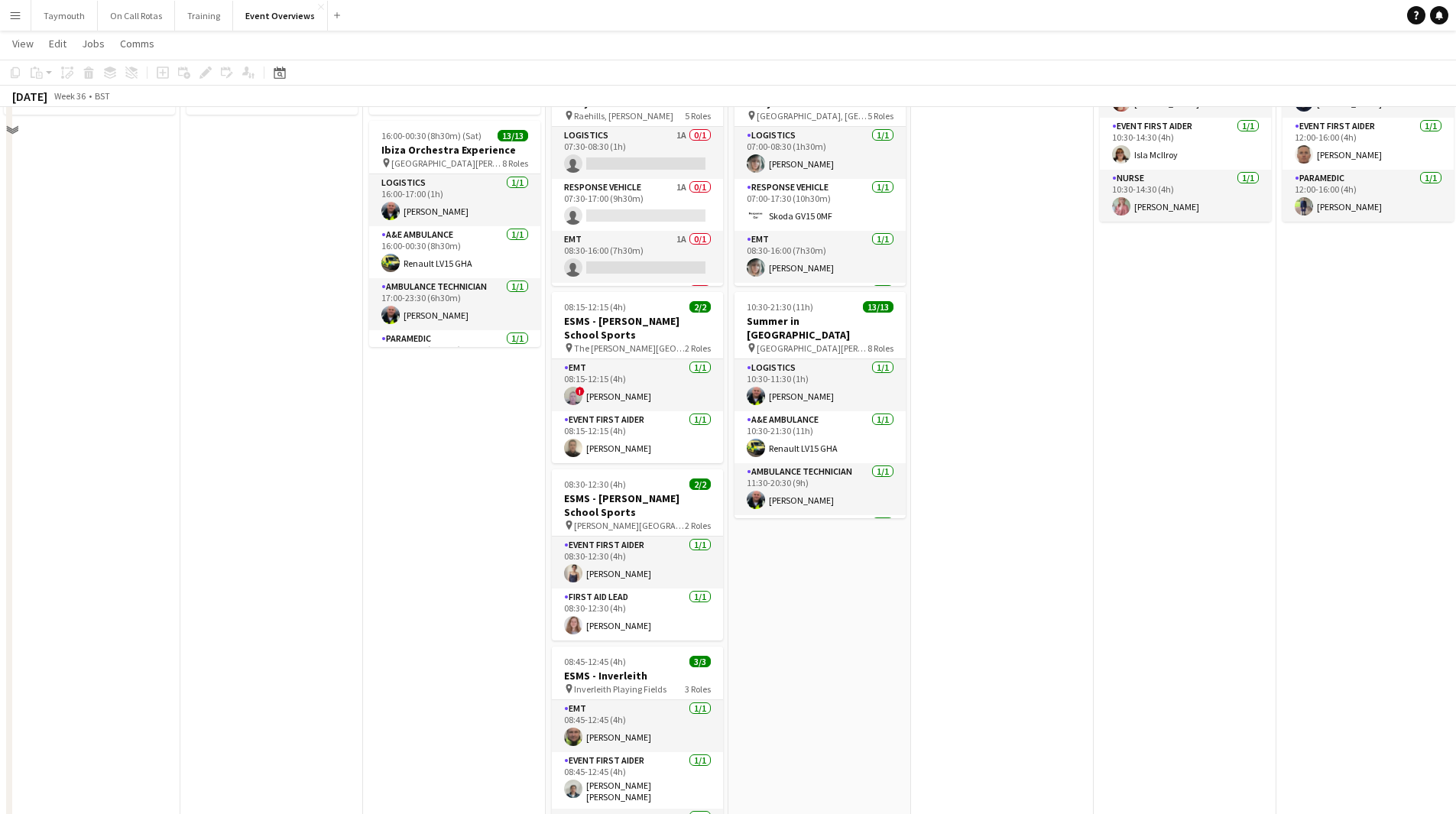
scroll to position [0, 0]
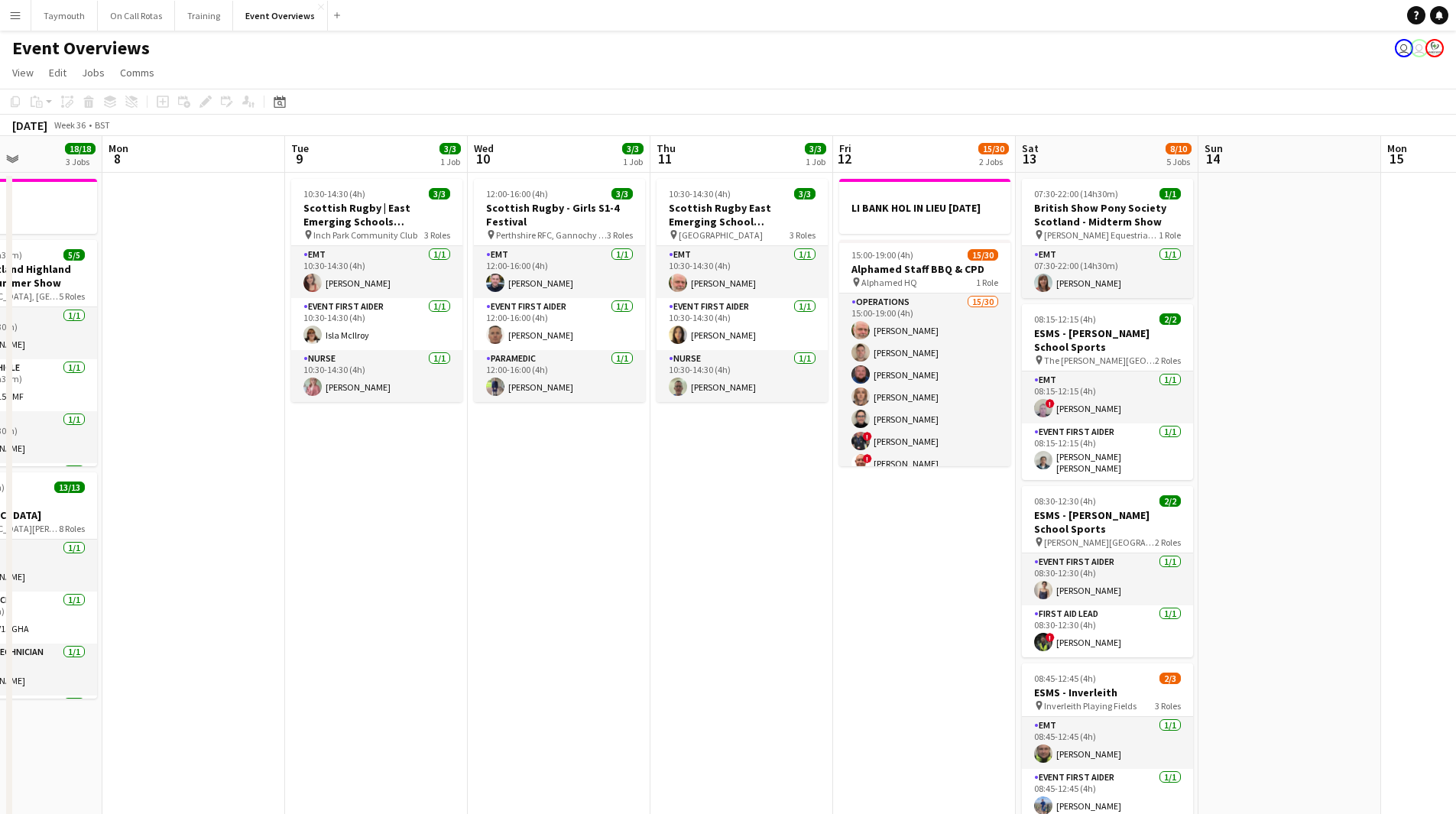
drag, startPoint x: 1125, startPoint y: 479, endPoint x: 257, endPoint y: 462, distance: 868.2
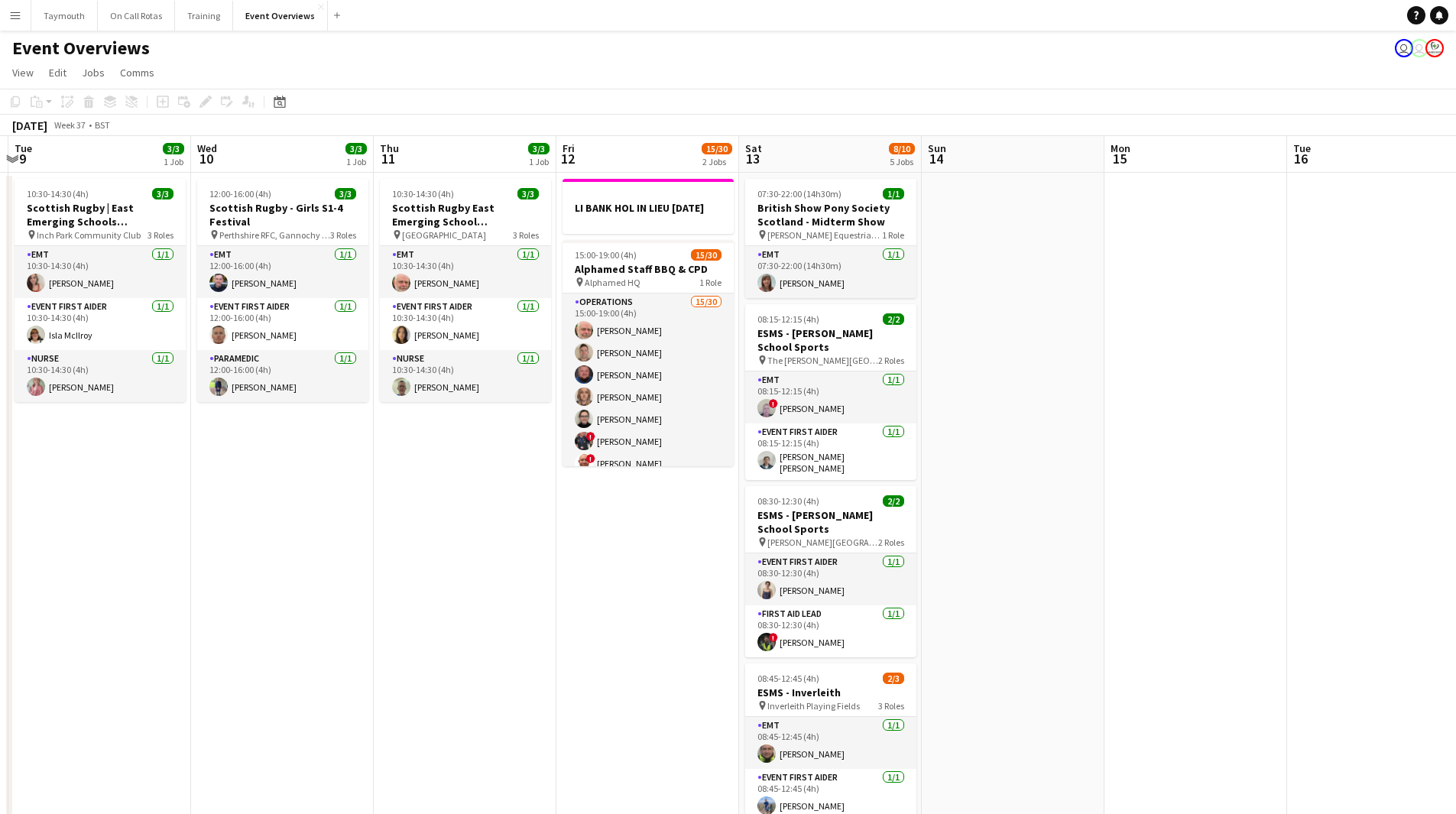
drag, startPoint x: 503, startPoint y: 481, endPoint x: 45, endPoint y: 441, distance: 459.7
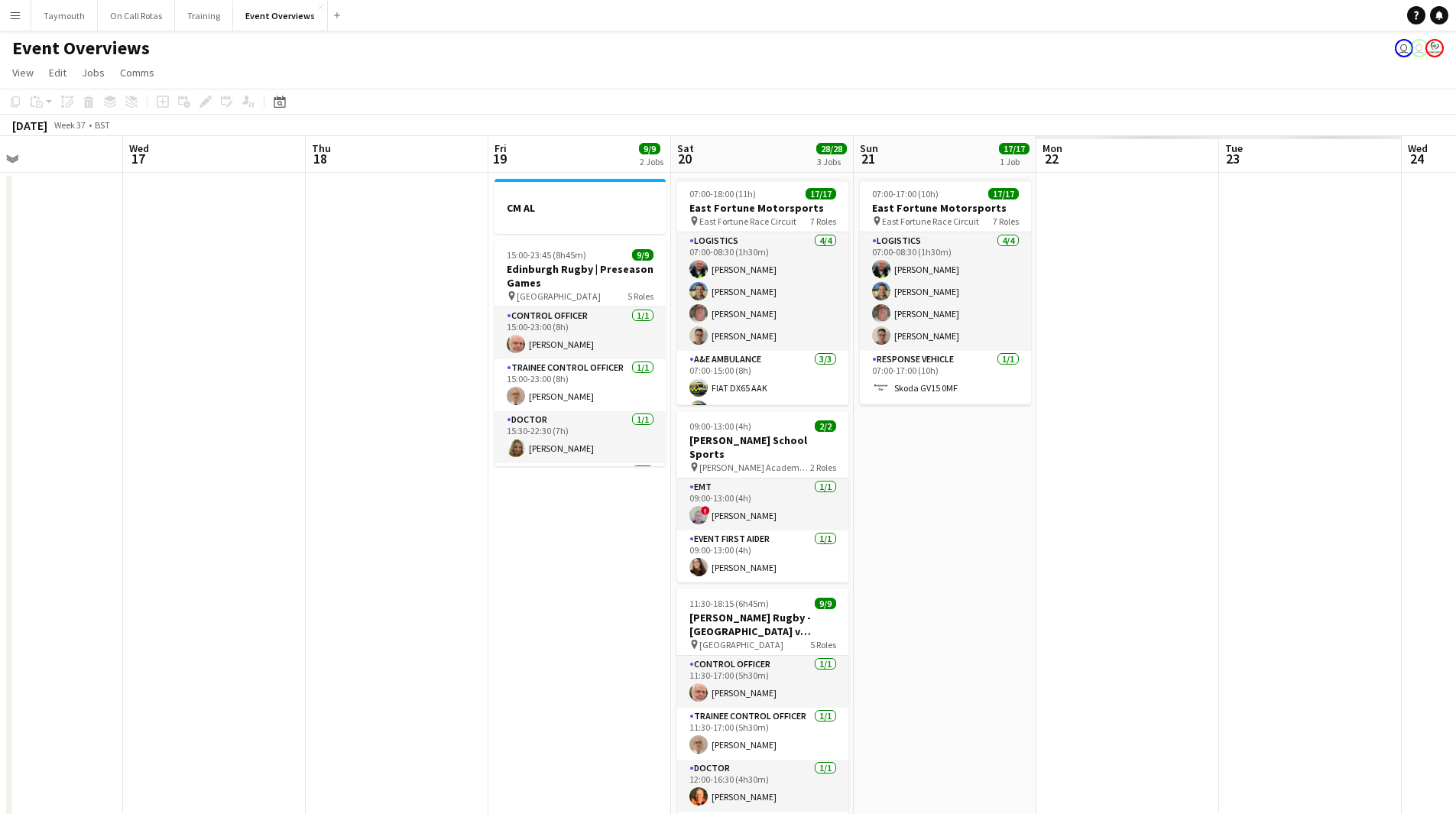
drag, startPoint x: 1045, startPoint y: 464, endPoint x: -25, endPoint y: 437, distance: 1070.3
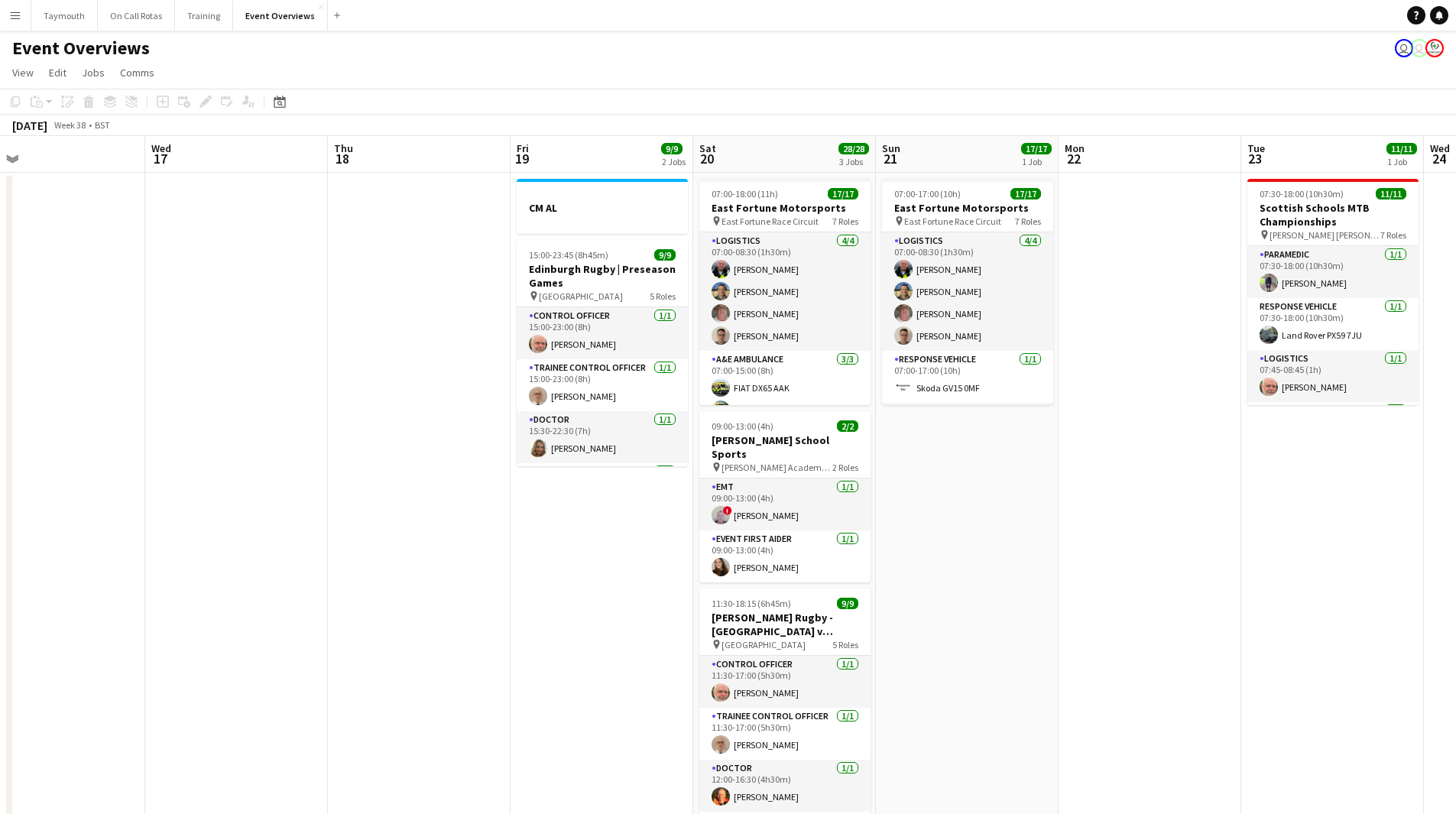
drag, startPoint x: 434, startPoint y: 474, endPoint x: 29, endPoint y: 477, distance: 405.0
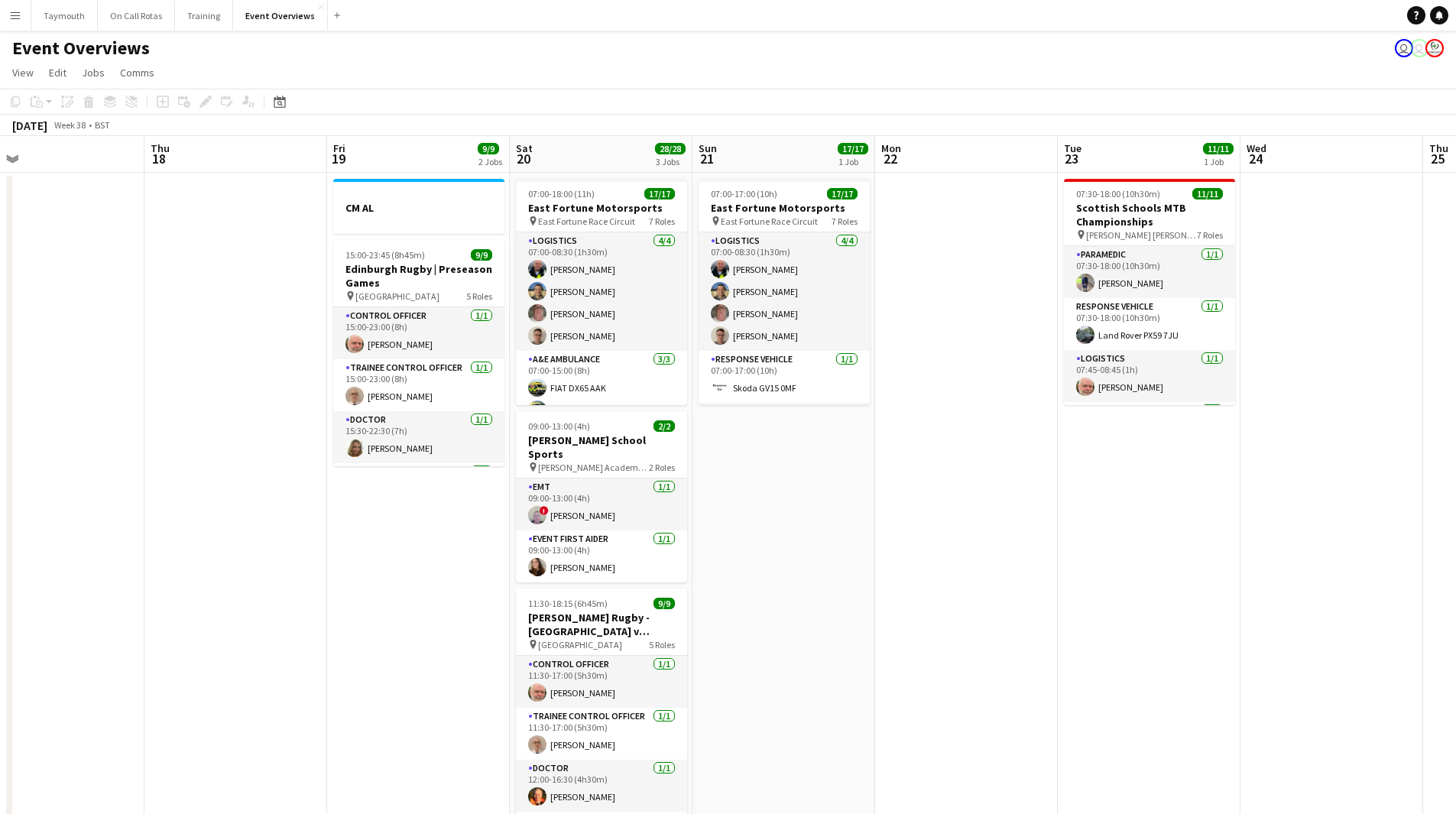
drag, startPoint x: 570, startPoint y: 524, endPoint x: 1457, endPoint y: 543, distance: 887.2
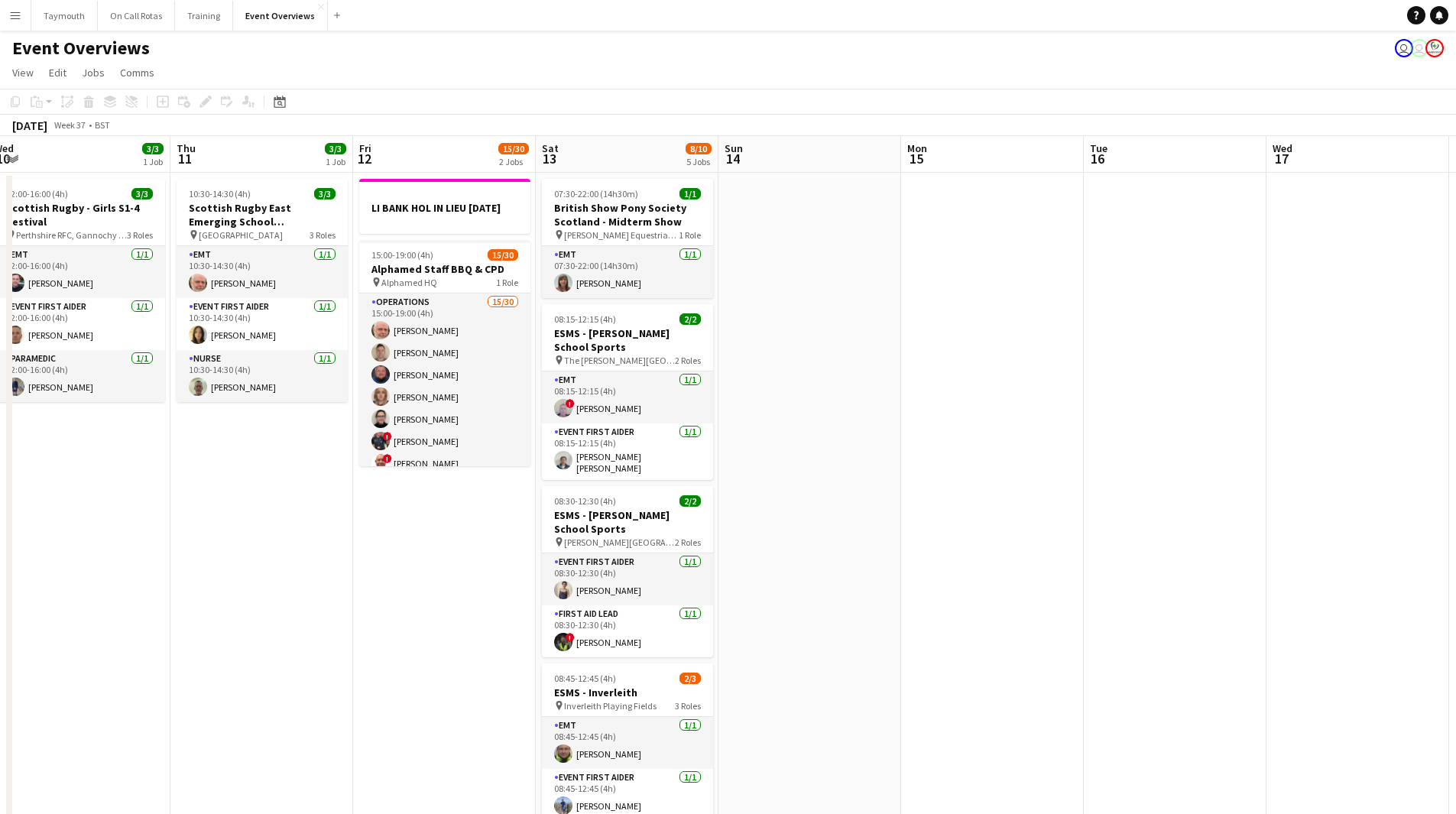
drag, startPoint x: 772, startPoint y: 509, endPoint x: 964, endPoint y: 473, distance: 195.3
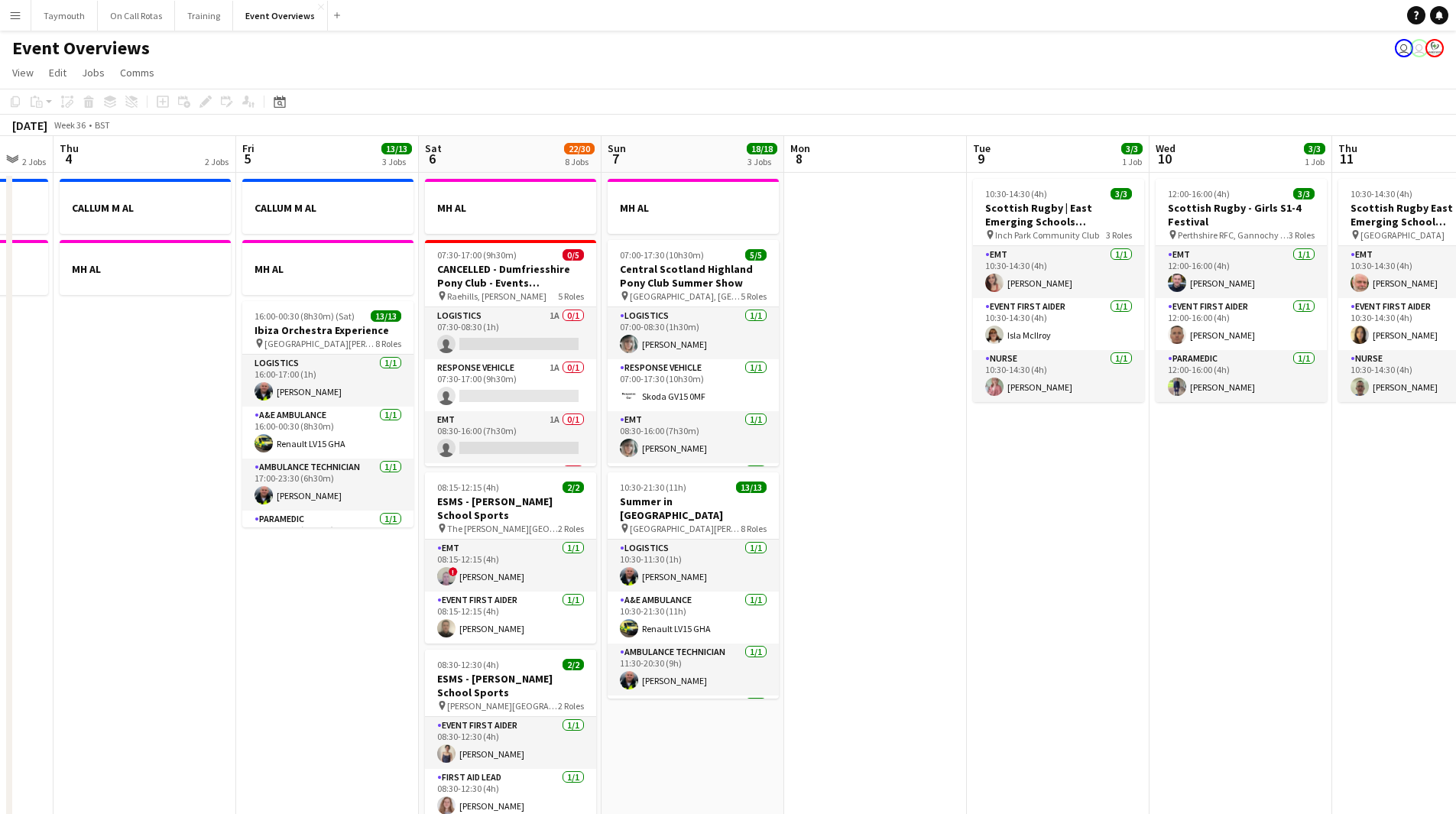
drag, startPoint x: 129, startPoint y: 555, endPoint x: 1291, endPoint y: 547, distance: 1162.0
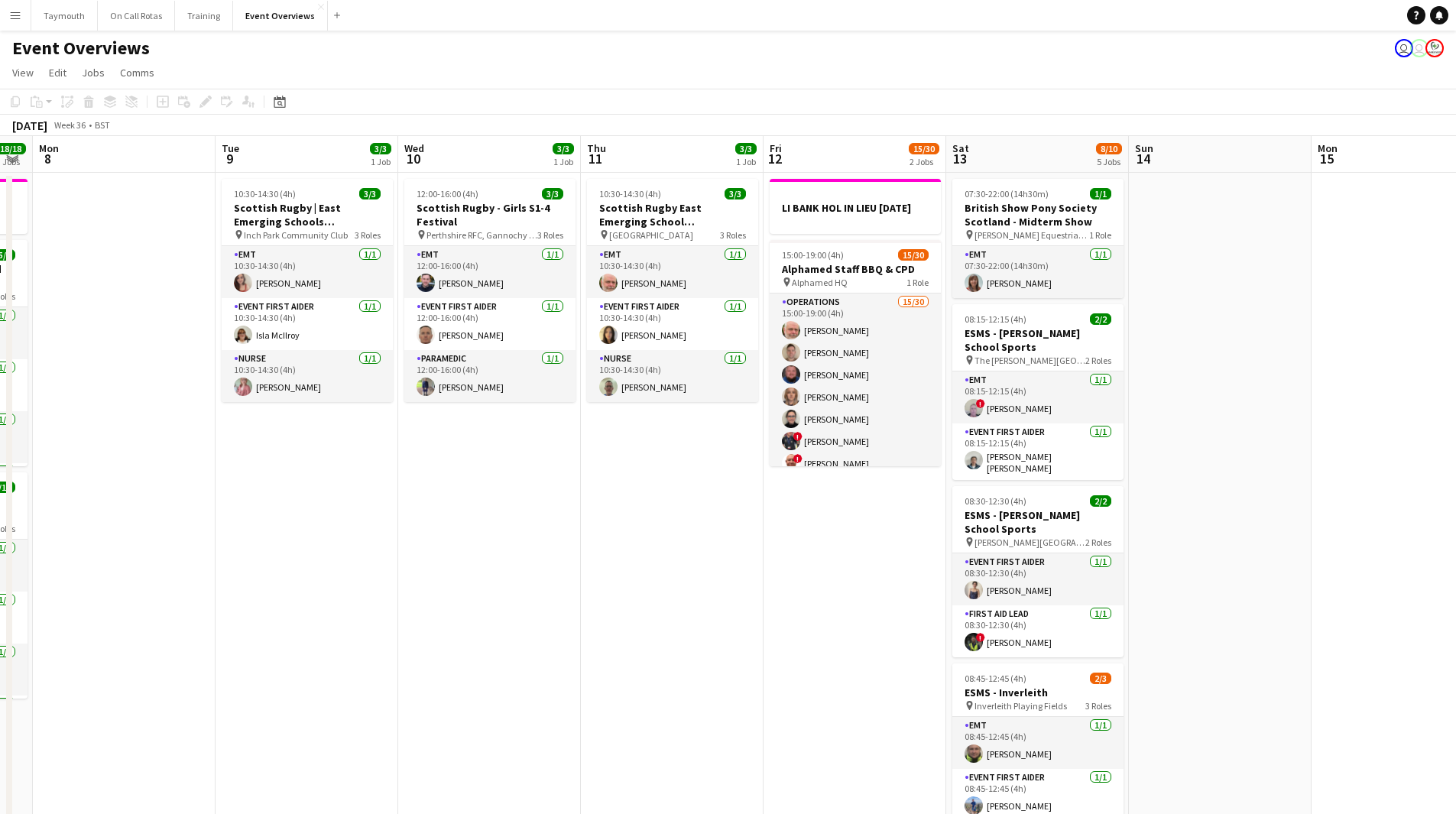
drag, startPoint x: 955, startPoint y: 552, endPoint x: 196, endPoint y: 551, distance: 759.0
